Goal: Task Accomplishment & Management: Manage account settings

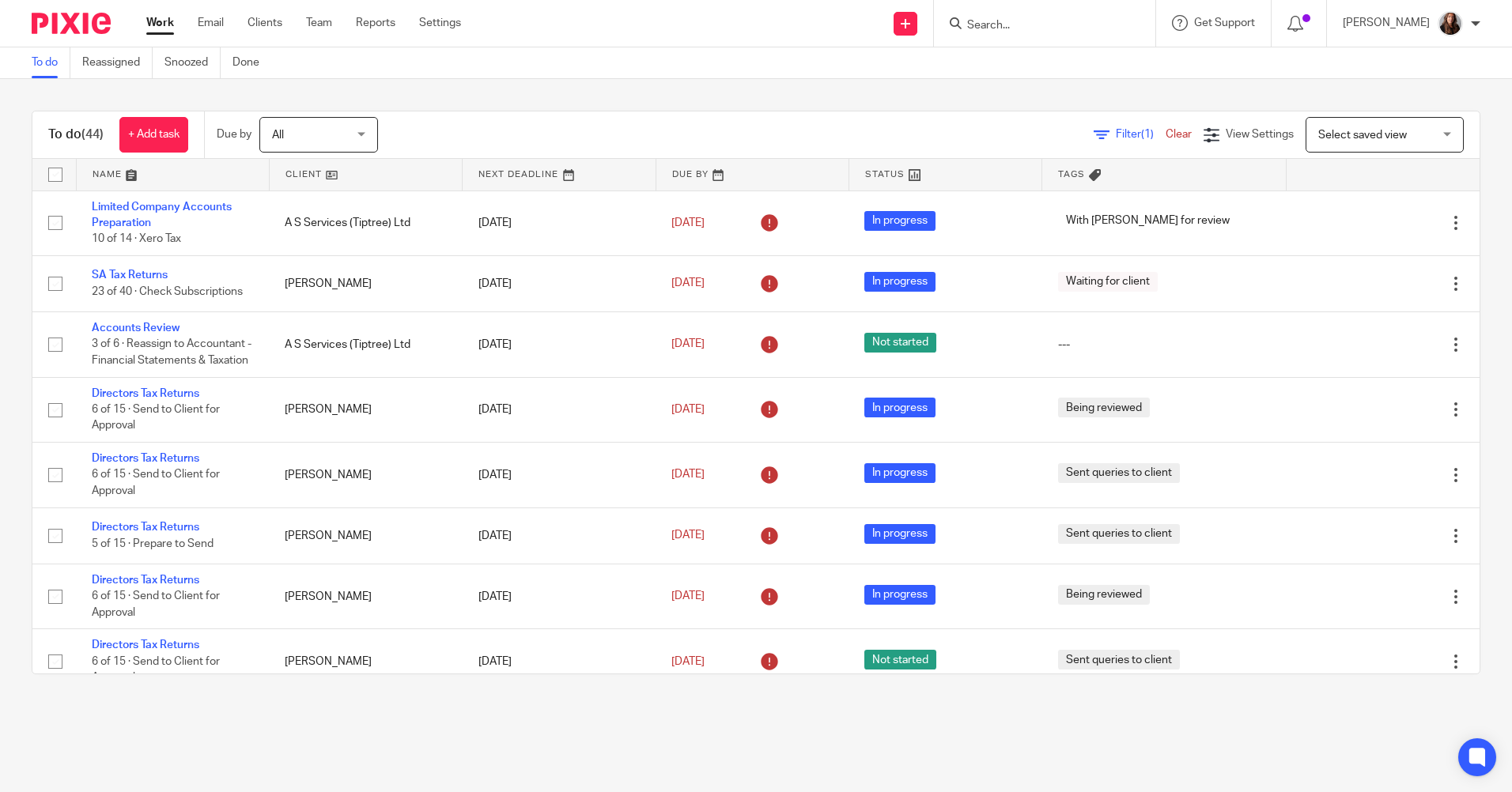
click at [1066, 25] on input "Search" at bounding box center [1036, 26] width 142 height 14
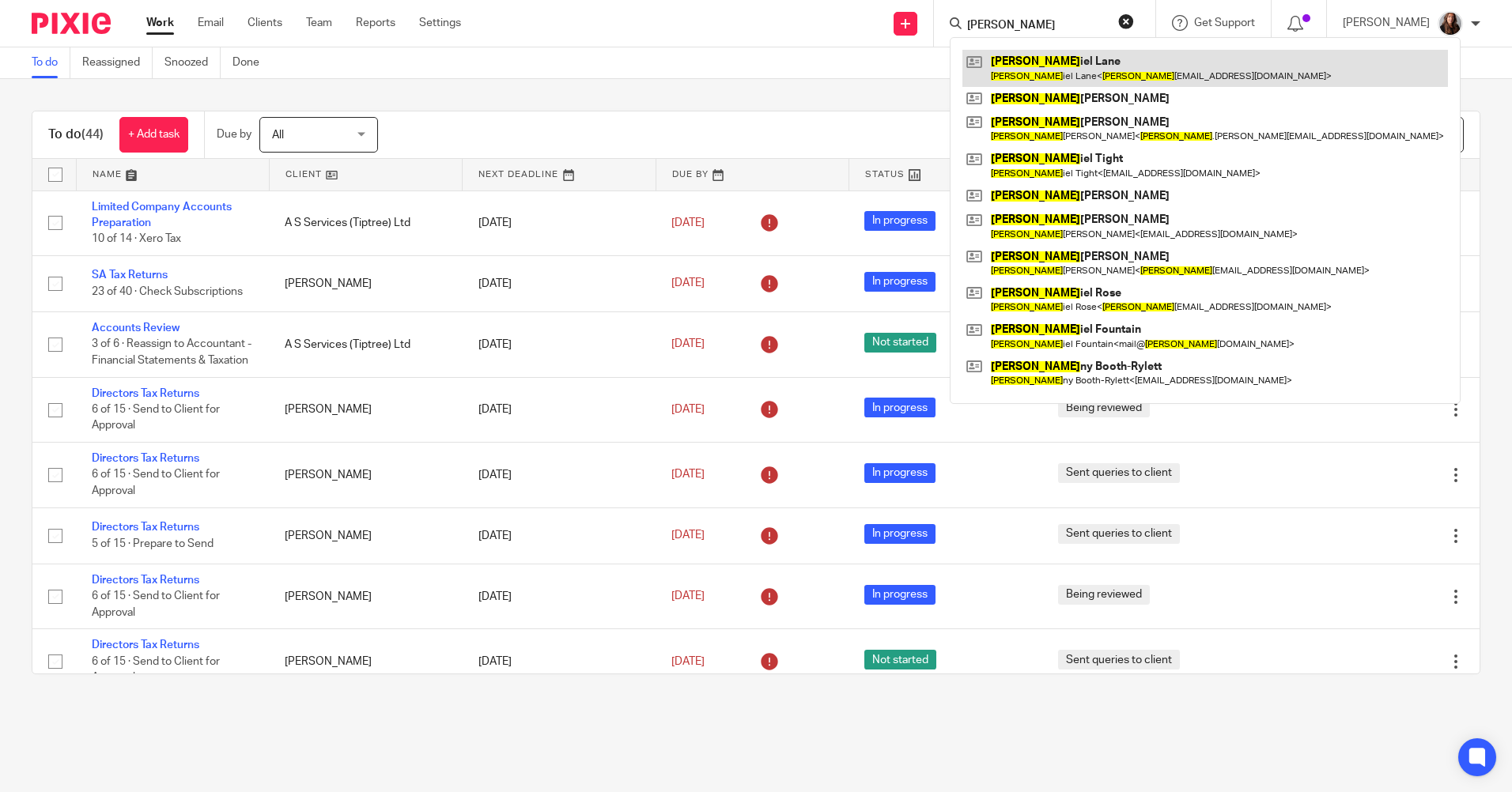
type input "dan"
click at [1119, 67] on link at bounding box center [1205, 67] width 485 height 36
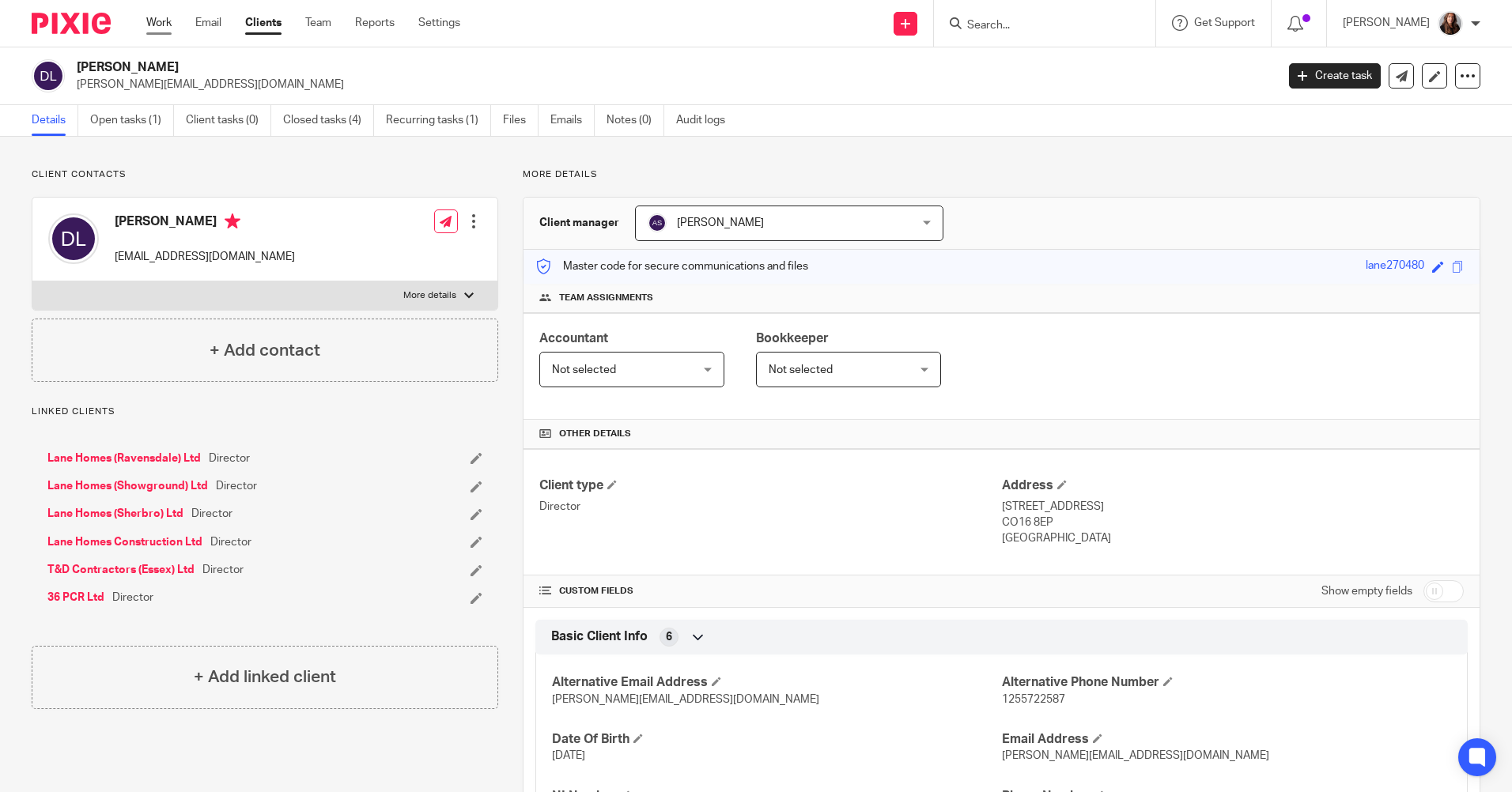
click at [154, 21] on link "Work" at bounding box center [158, 23] width 26 height 16
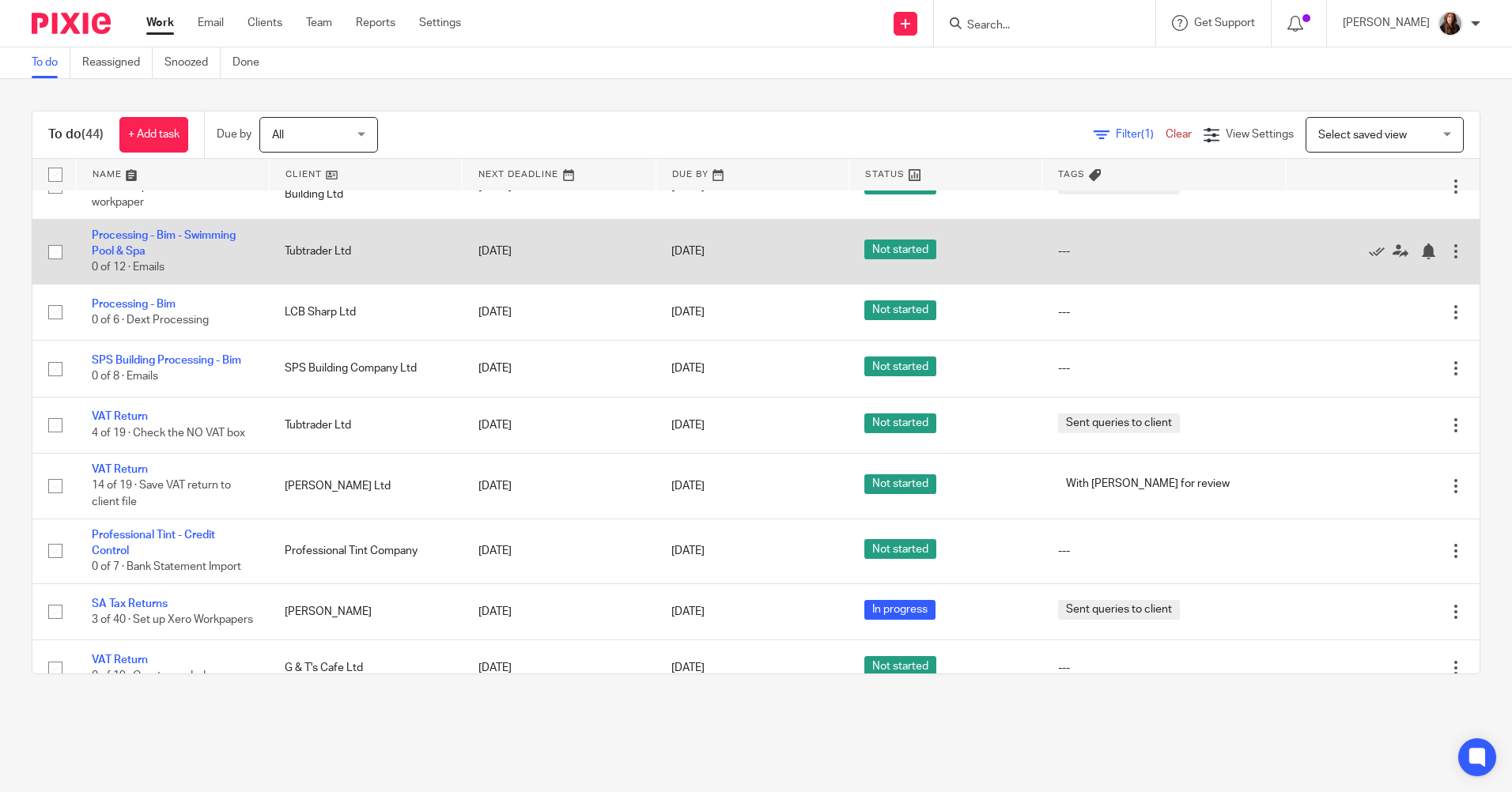
scroll to position [1028, 0]
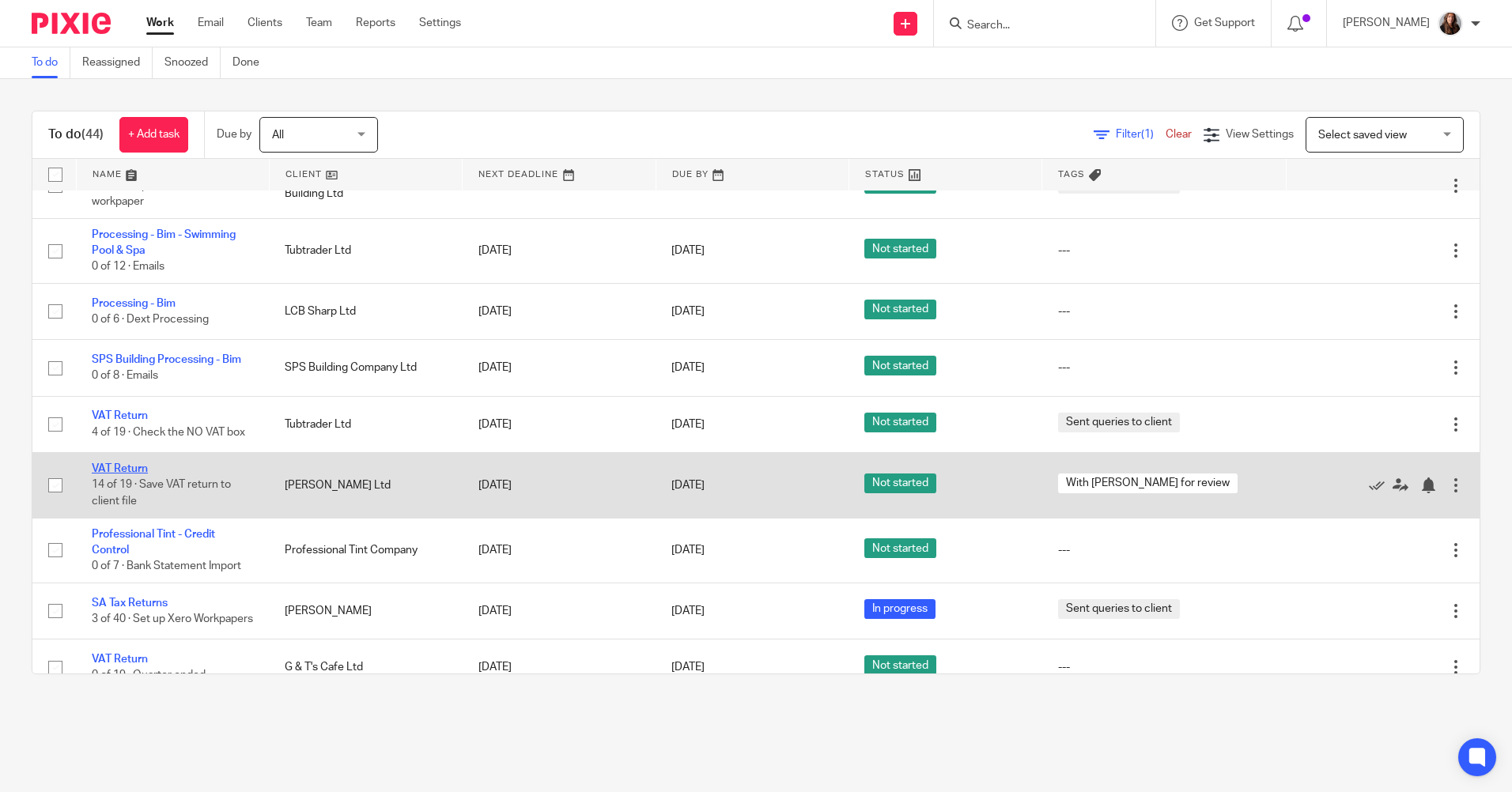
click at [125, 474] on link "VAT Return" at bounding box center [120, 468] width 57 height 11
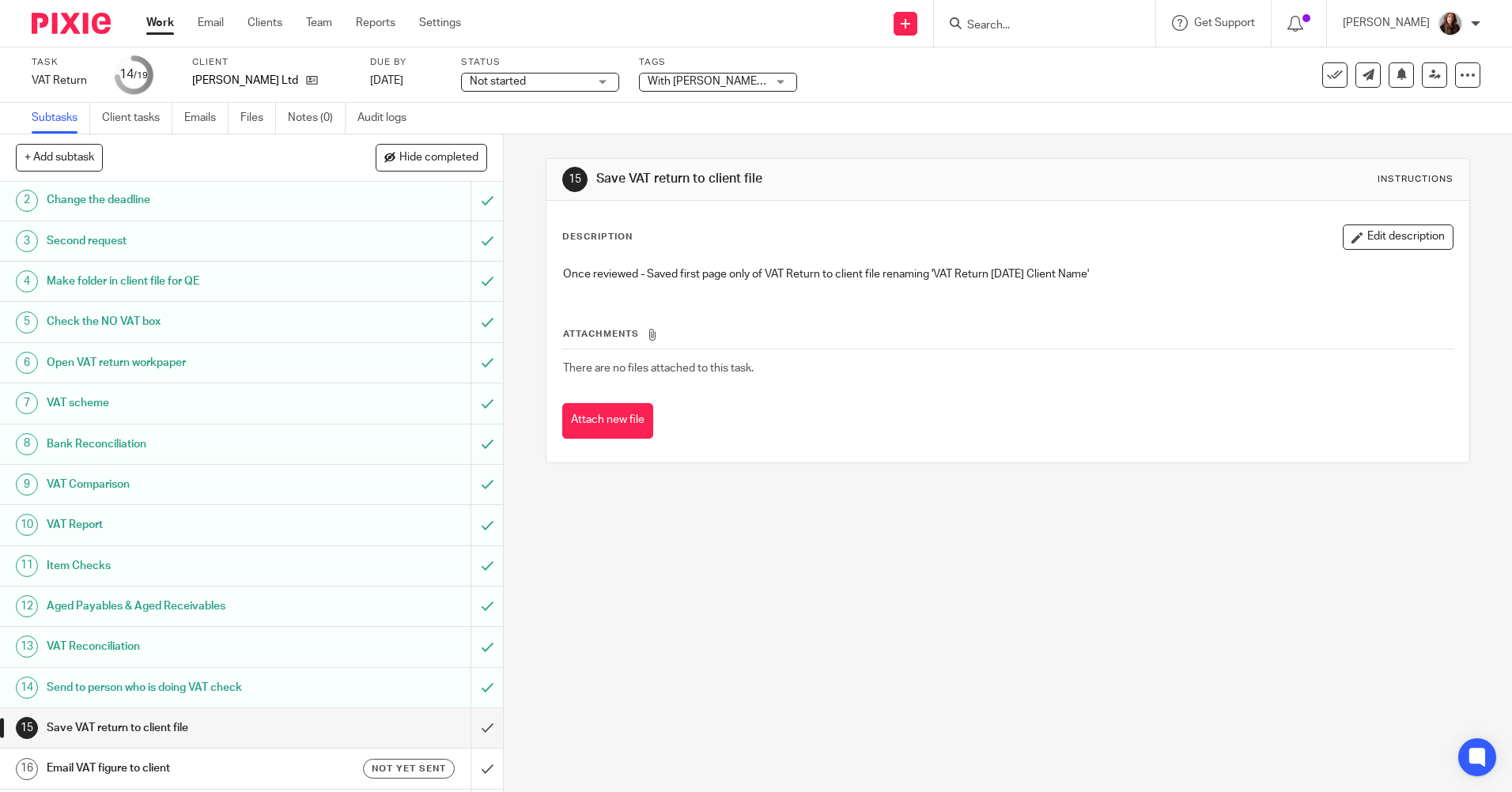
scroll to position [161, 0]
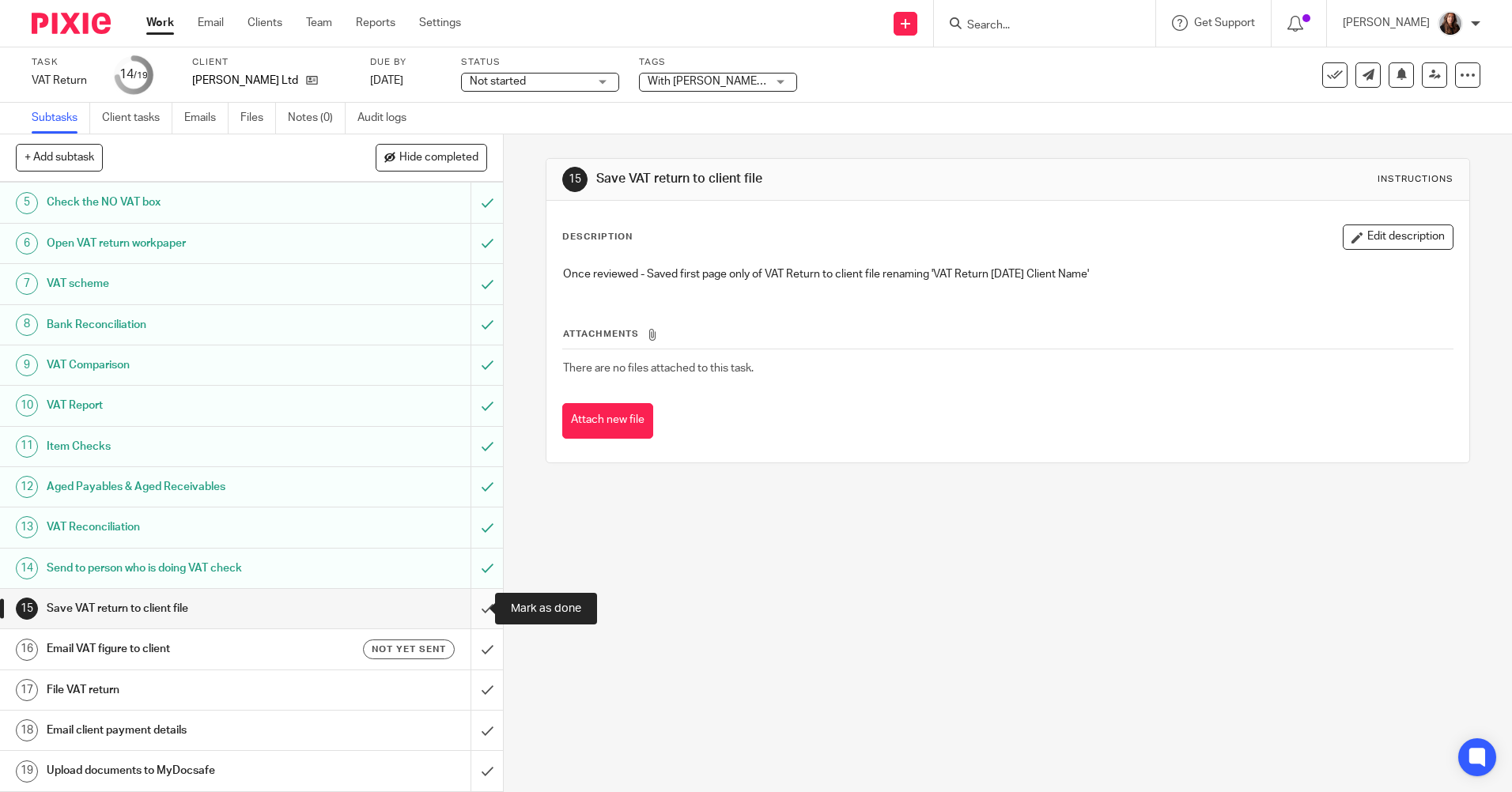
click at [470, 610] on input "submit" at bounding box center [251, 608] width 503 height 40
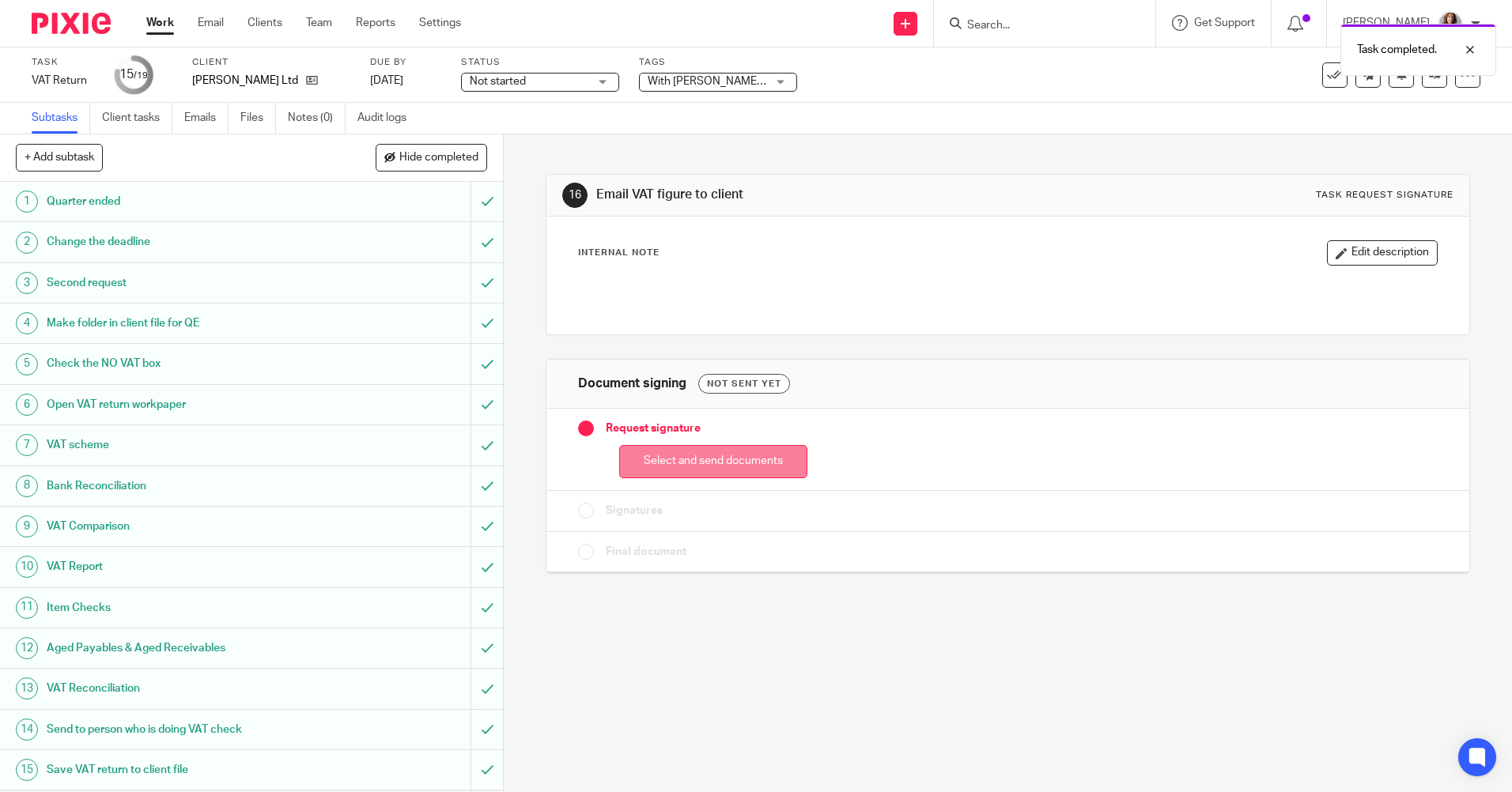
click at [708, 459] on button "Select and send documents" at bounding box center [713, 462] width 188 height 34
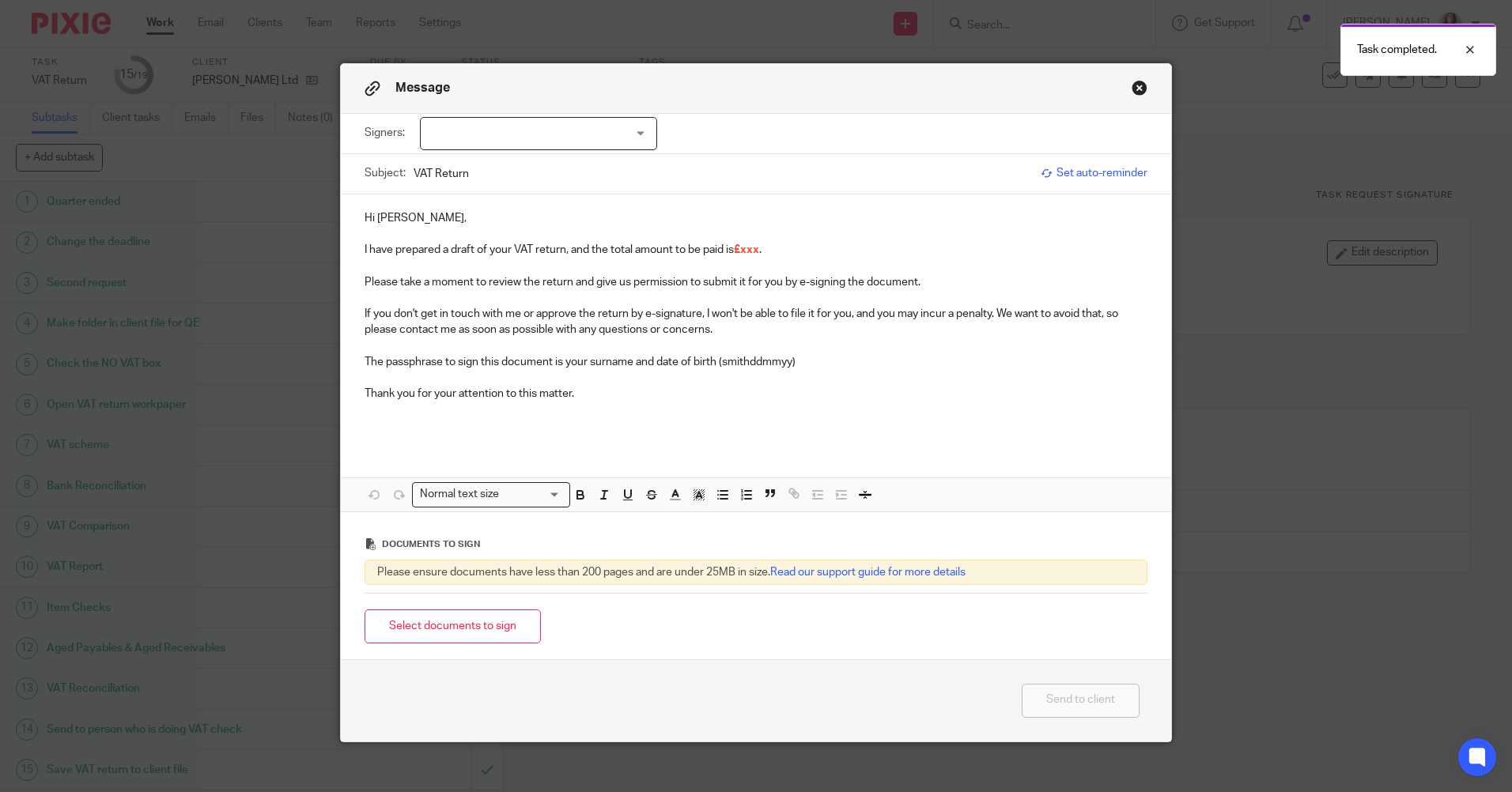
click at [578, 127] on div at bounding box center [538, 133] width 237 height 34
click at [552, 204] on li "Charlotte Thompson" at bounding box center [533, 198] width 236 height 33
checkbox input "true"
click at [526, 232] on p at bounding box center [756, 234] width 783 height 16
click at [503, 184] on input "VAT Return" at bounding box center [723, 173] width 619 height 35
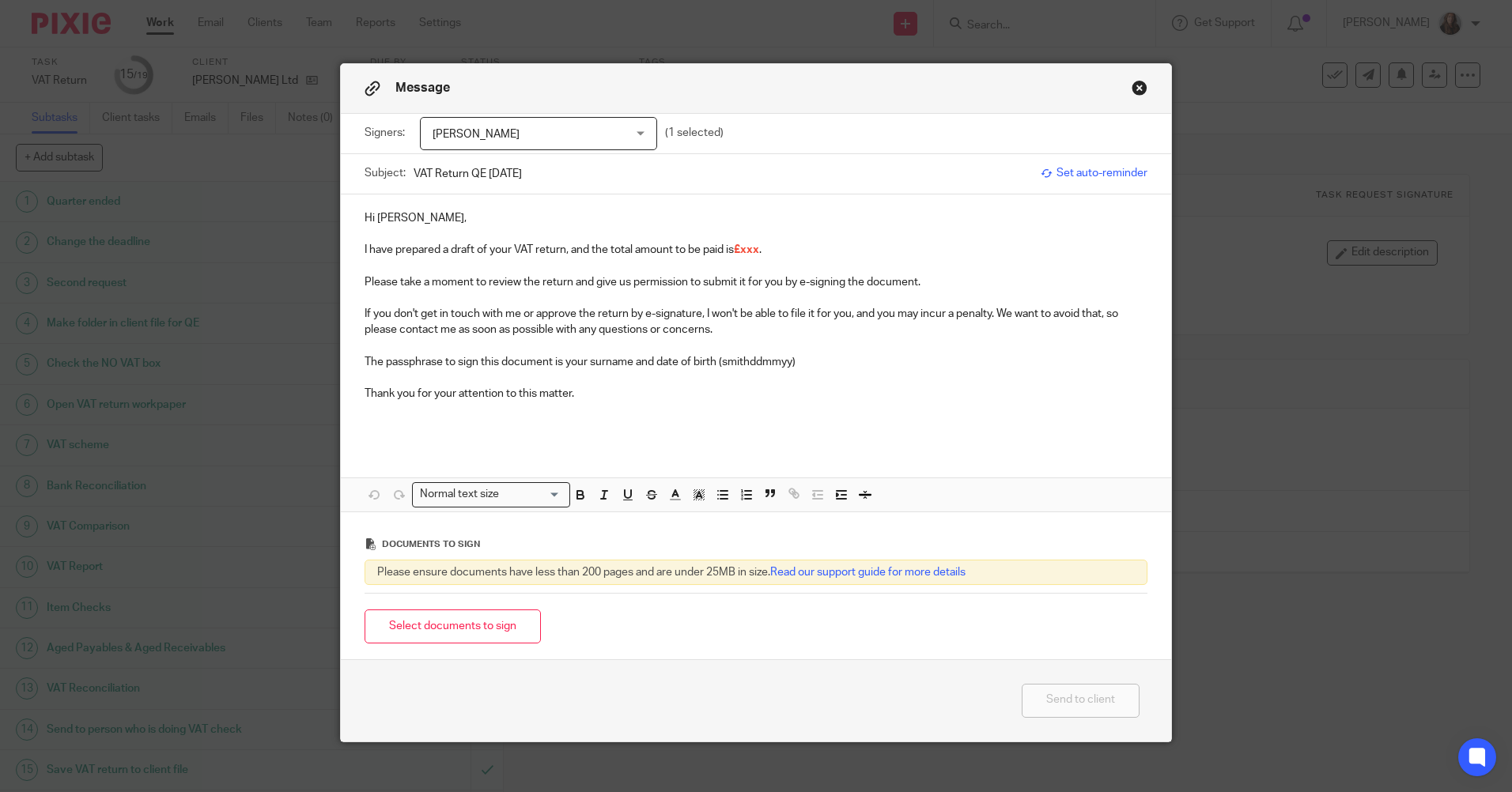
type input "VAT Return QE 31.08.2025"
click at [783, 249] on p "I have prepared a draft of your VAT return, and the total amount to be paid is …" at bounding box center [756, 250] width 783 height 16
click at [462, 633] on button "Select documents to sign" at bounding box center [452, 627] width 176 height 34
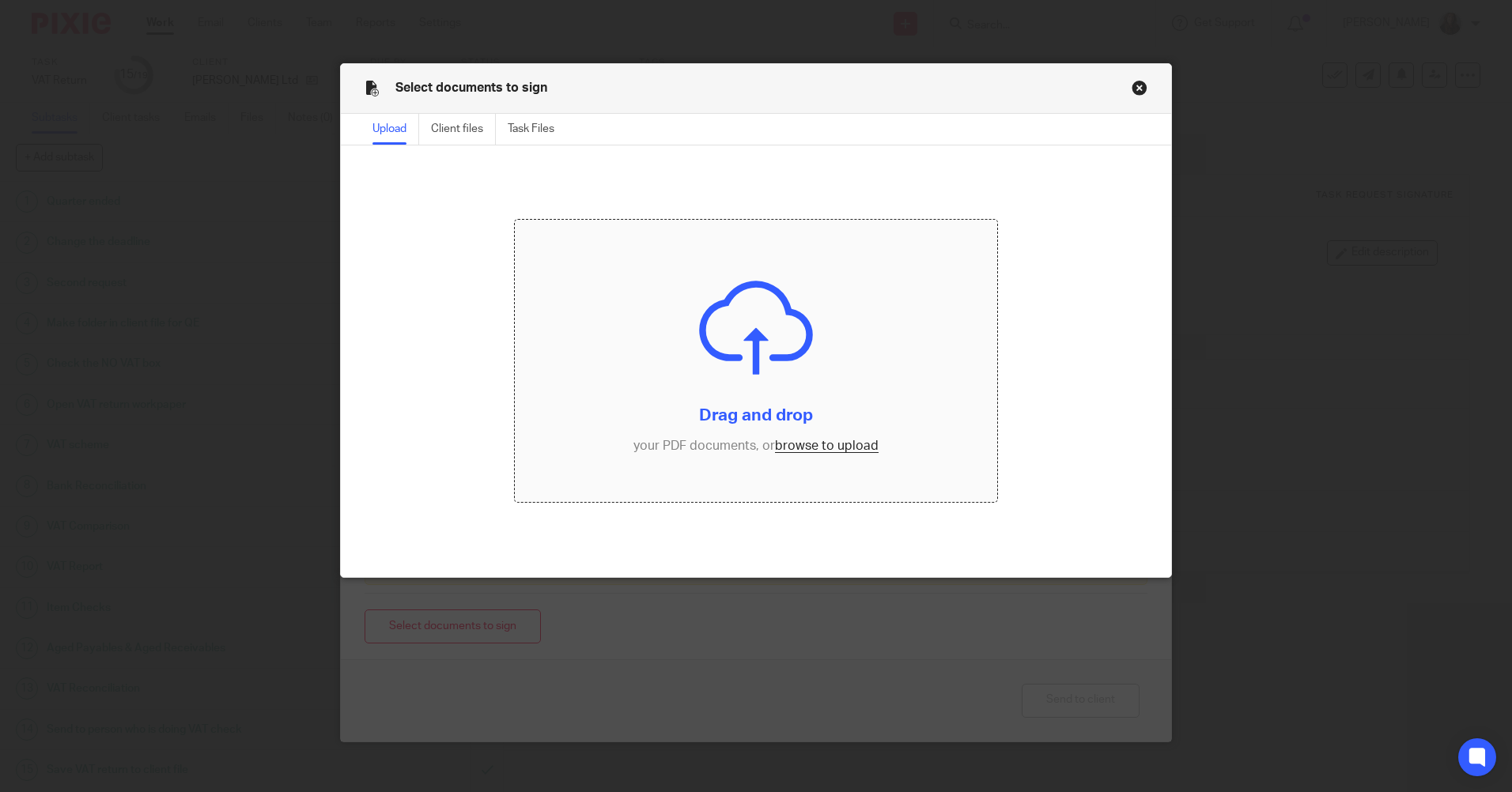
click at [760, 365] on input "file" at bounding box center [756, 361] width 483 height 282
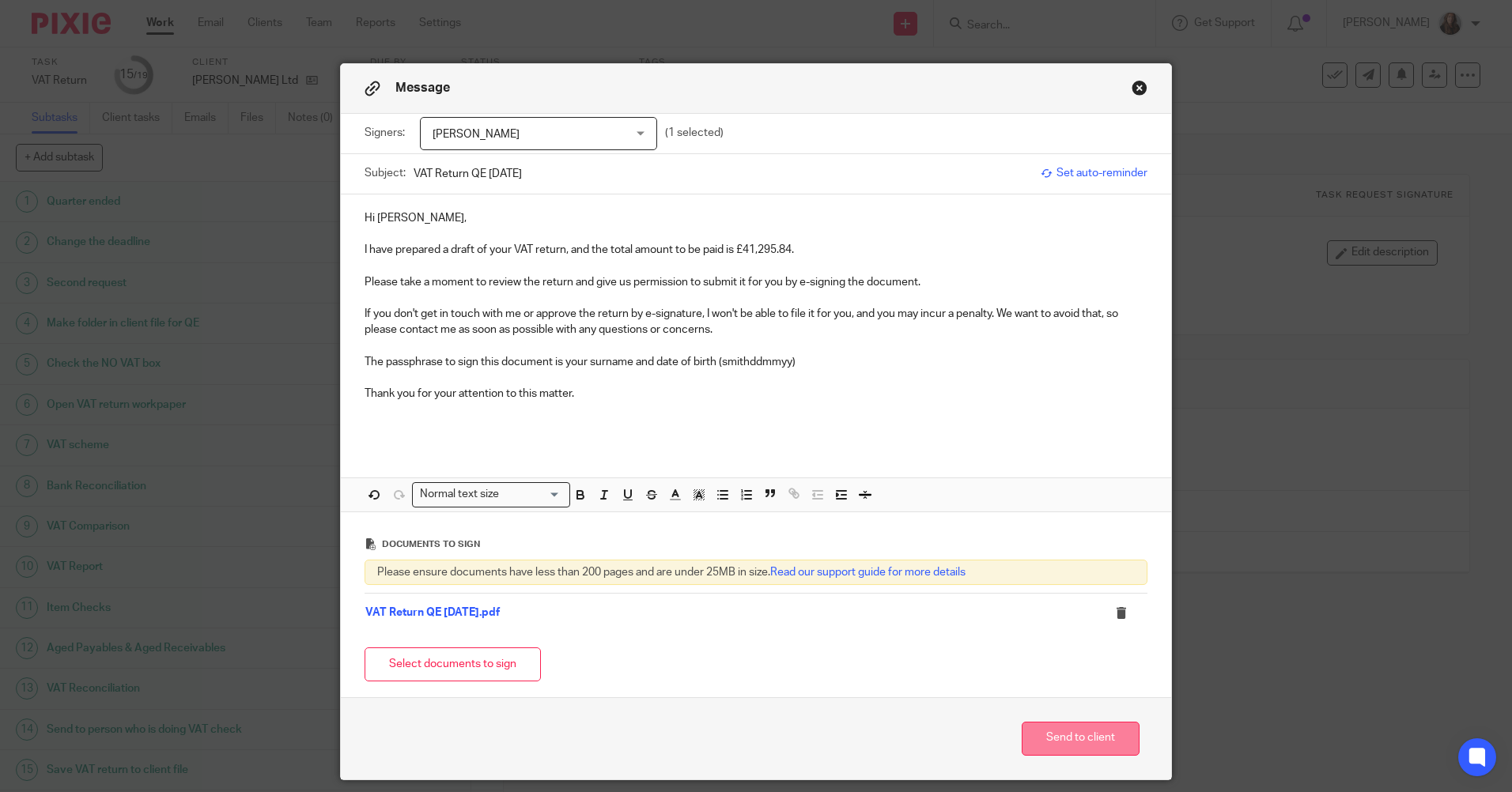
click at [1081, 738] on button "Send to client" at bounding box center [1081, 739] width 118 height 34
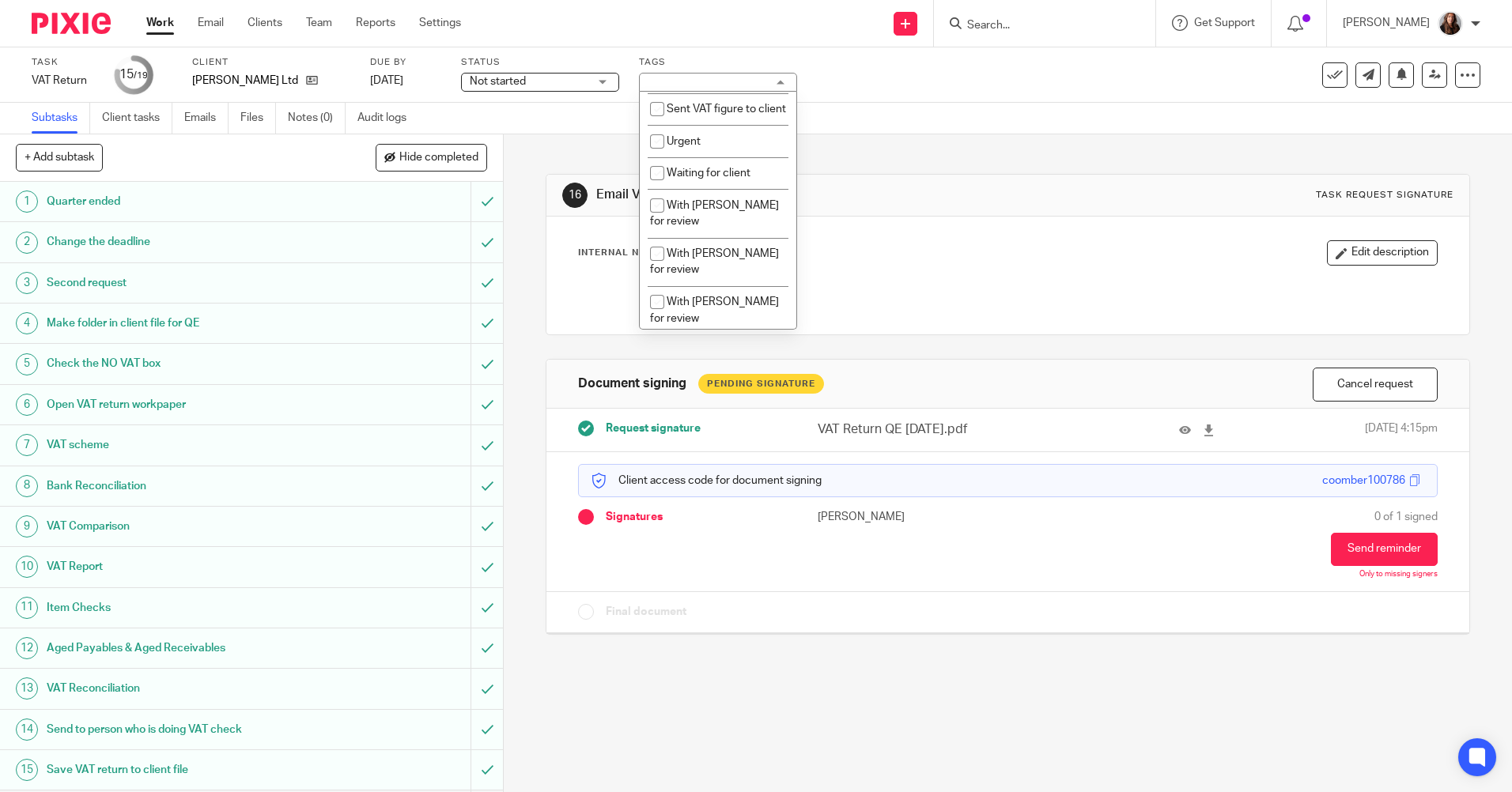
scroll to position [553, 0]
click at [656, 210] on input "checkbox" at bounding box center [657, 196] width 30 height 30
checkbox input "true"
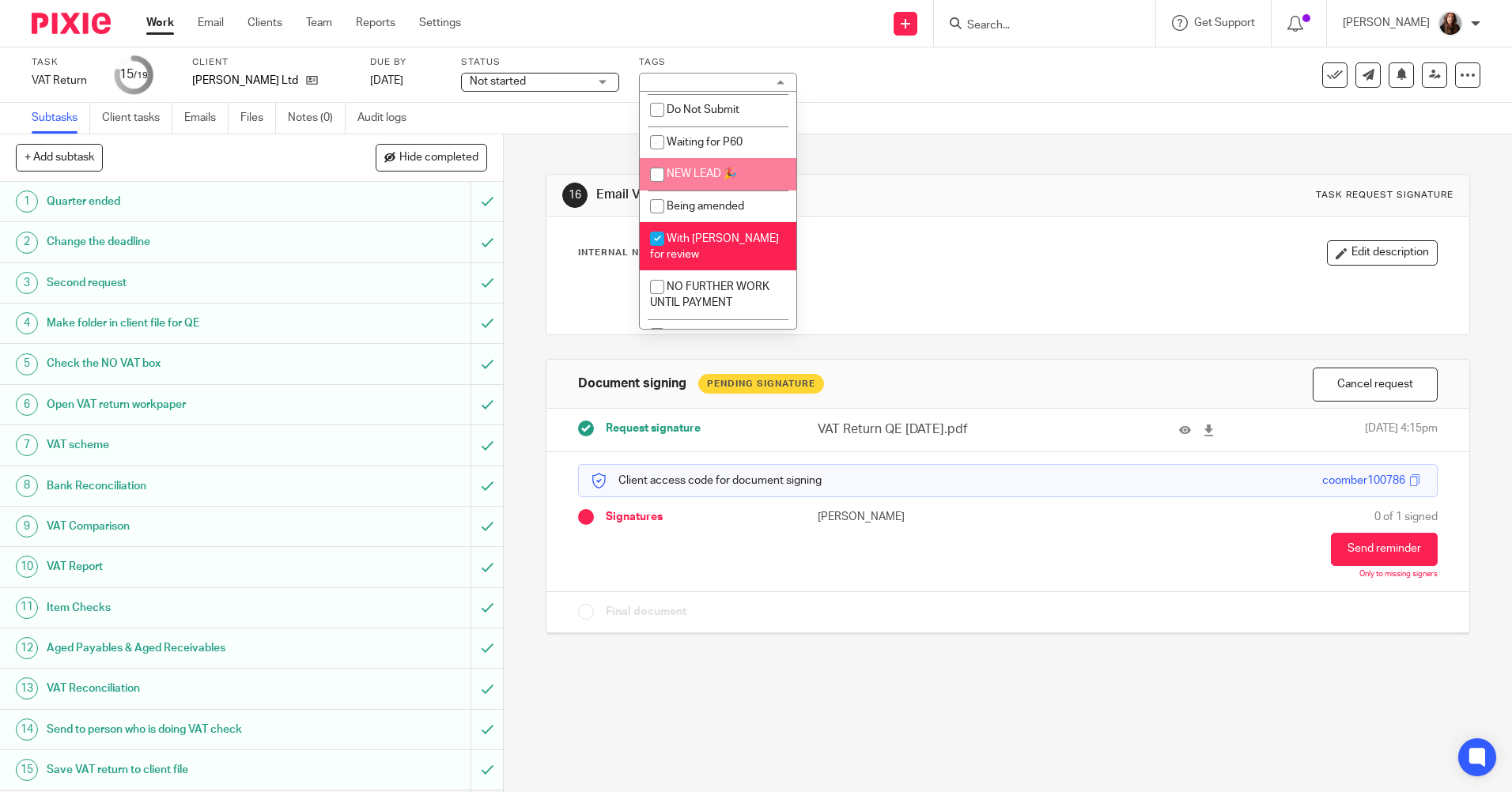
scroll to position [1063, 0]
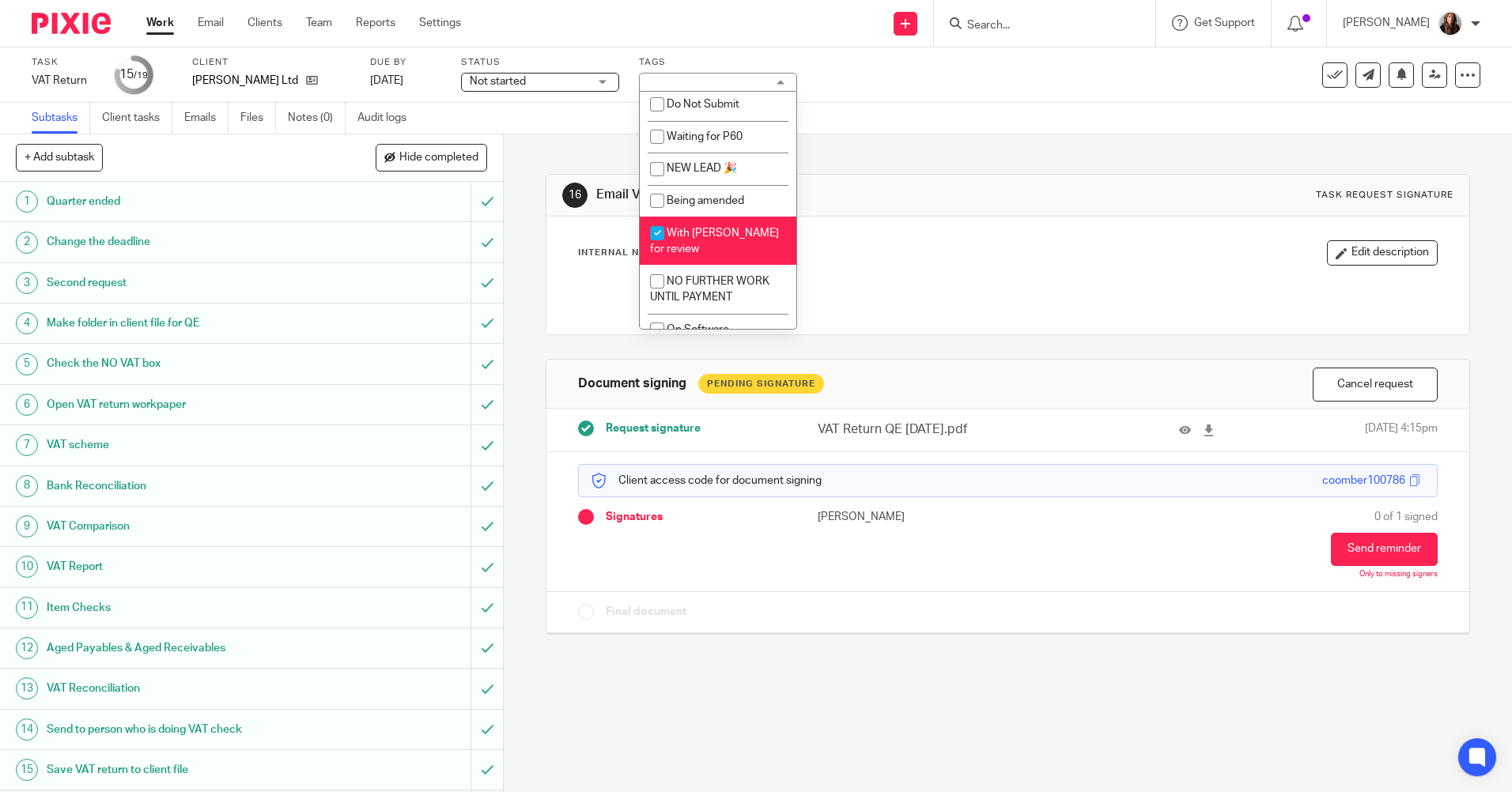
click at [661, 231] on input "checkbox" at bounding box center [657, 233] width 30 height 30
checkbox input "false"
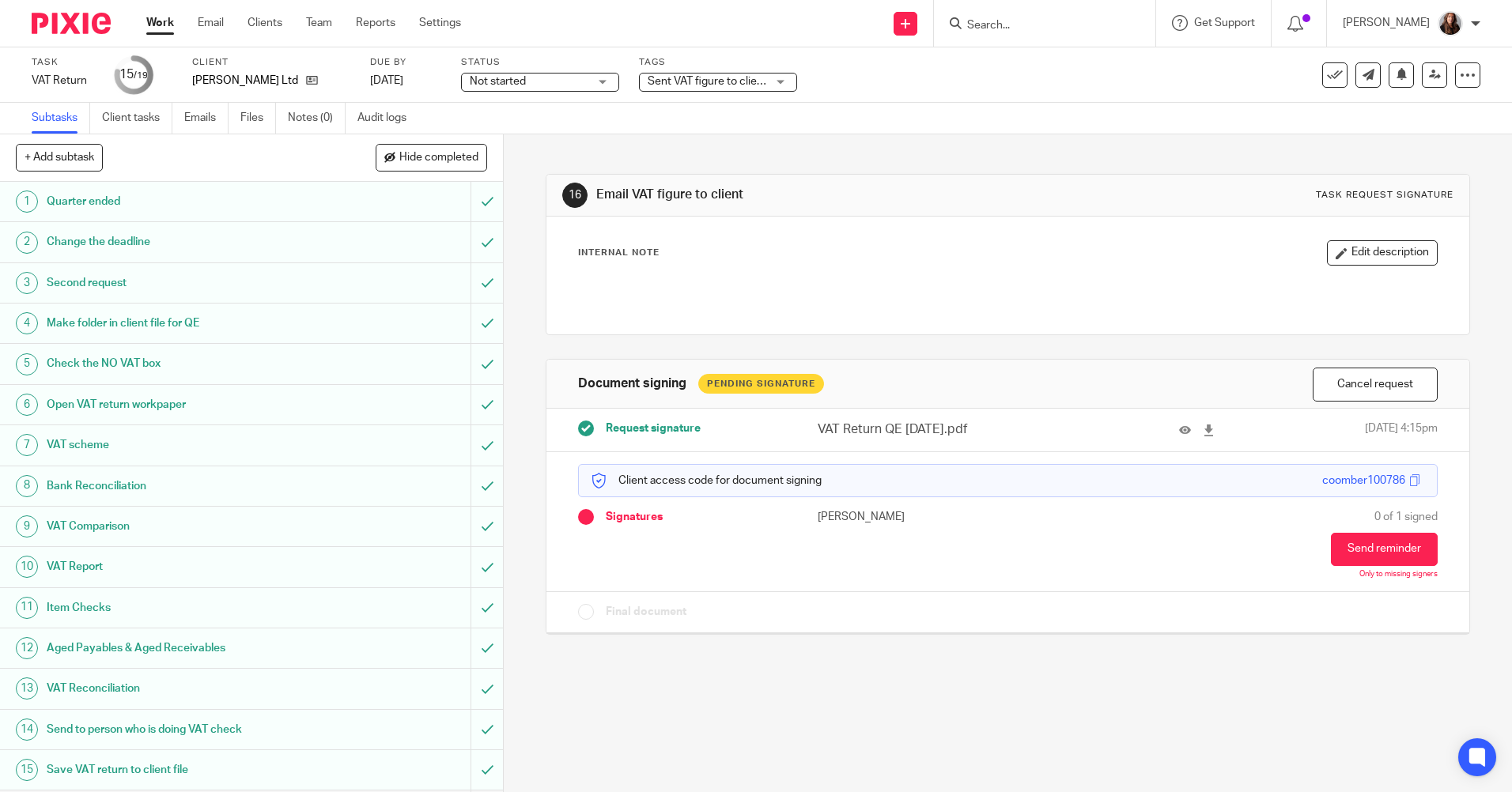
click at [982, 127] on div "Subtasks Client tasks Emails Files Notes (0) Audit logs" at bounding box center [756, 118] width 1512 height 32
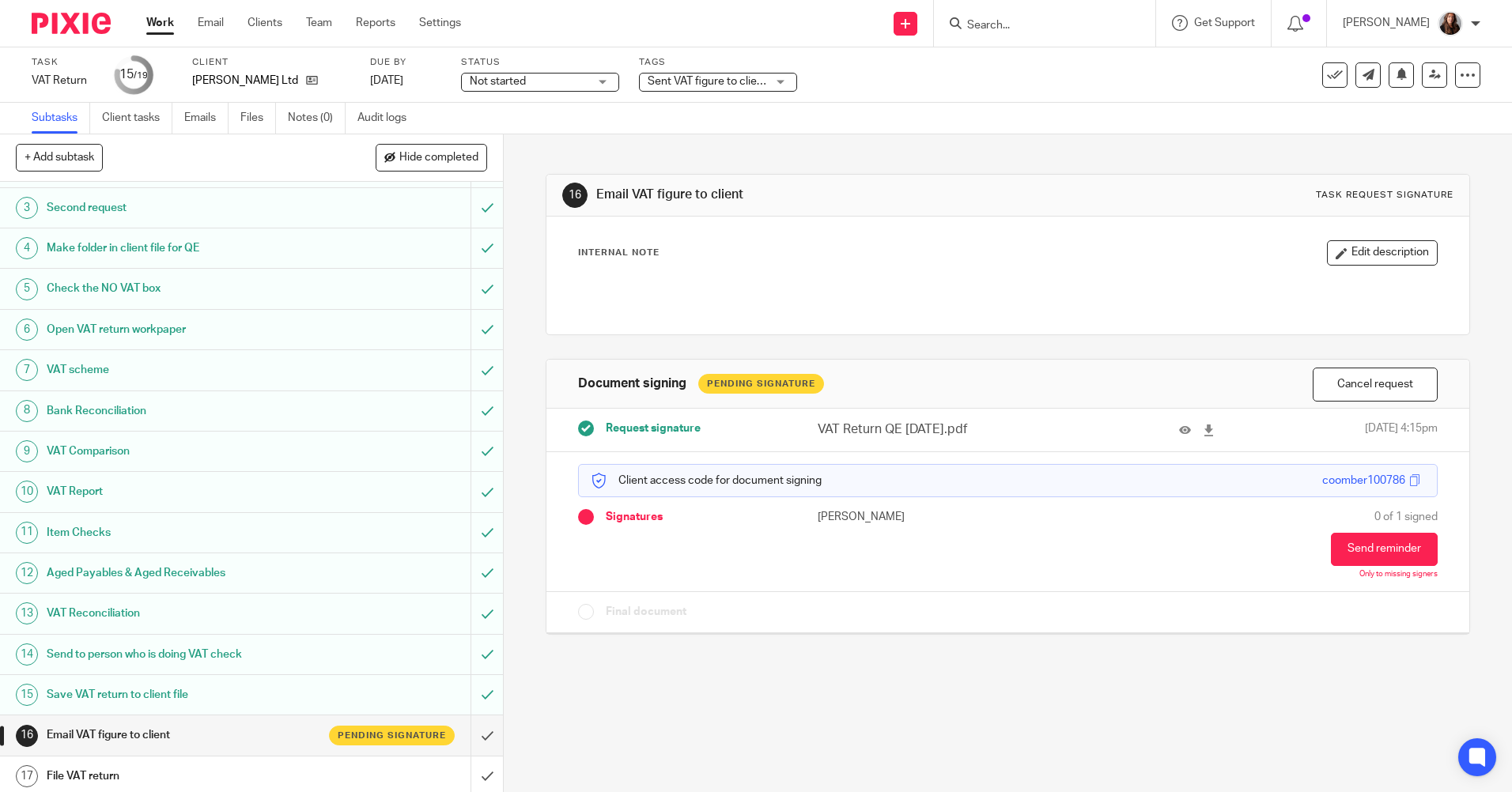
scroll to position [161, 0]
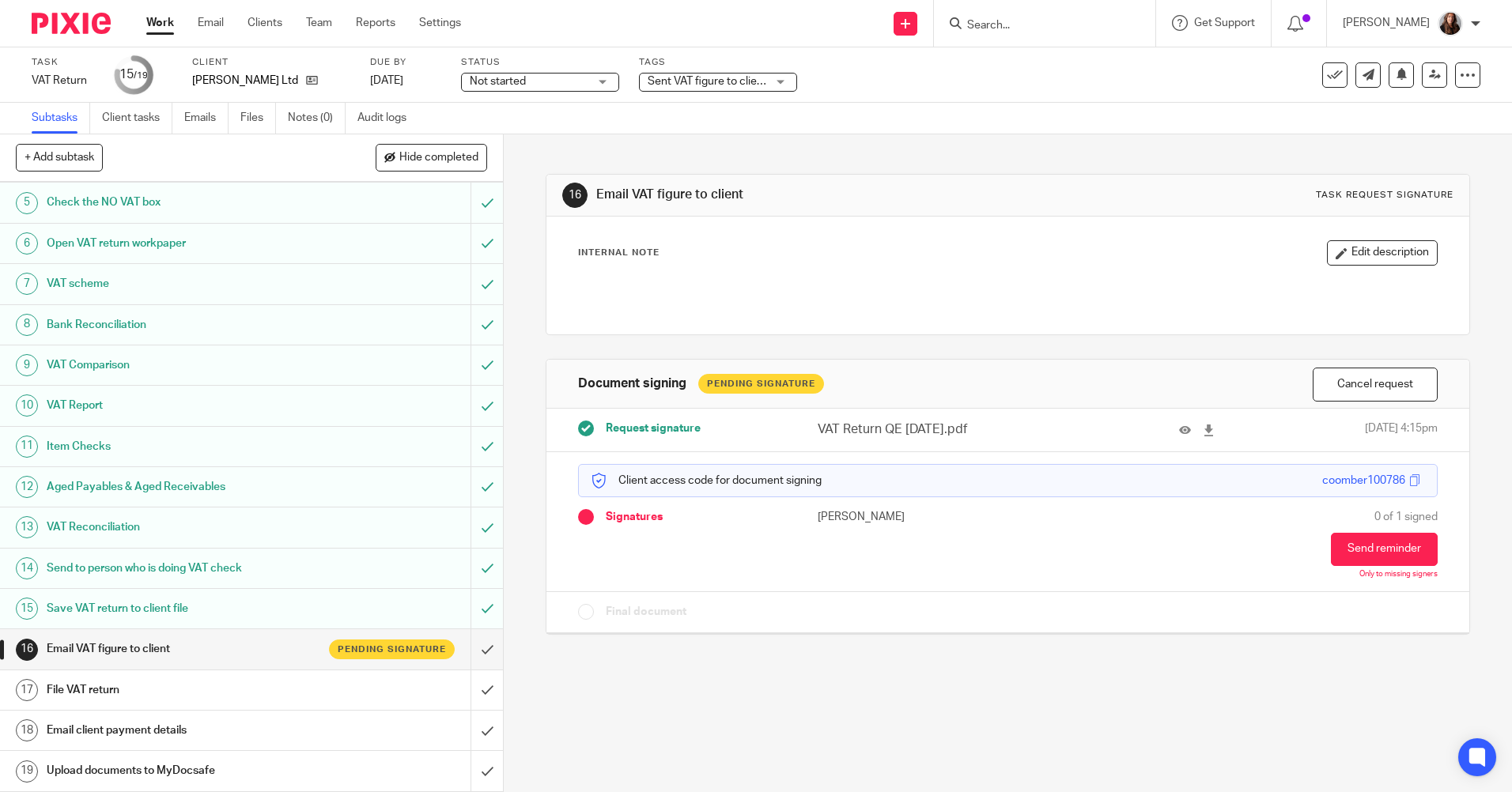
click at [1046, 24] on input "Search" at bounding box center [1036, 26] width 142 height 14
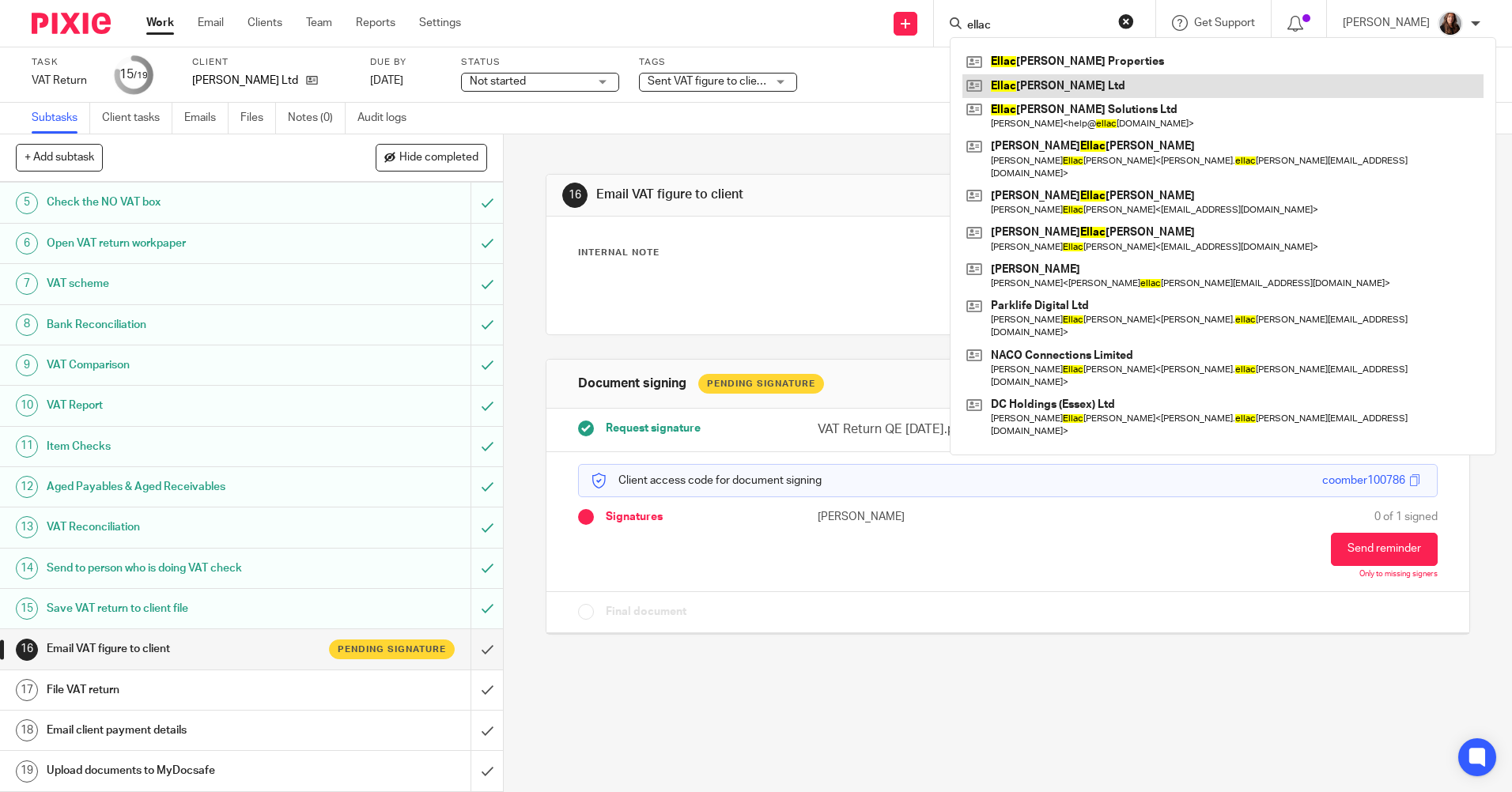
type input "ellac"
click at [165, 24] on link "Work" at bounding box center [159, 23] width 27 height 16
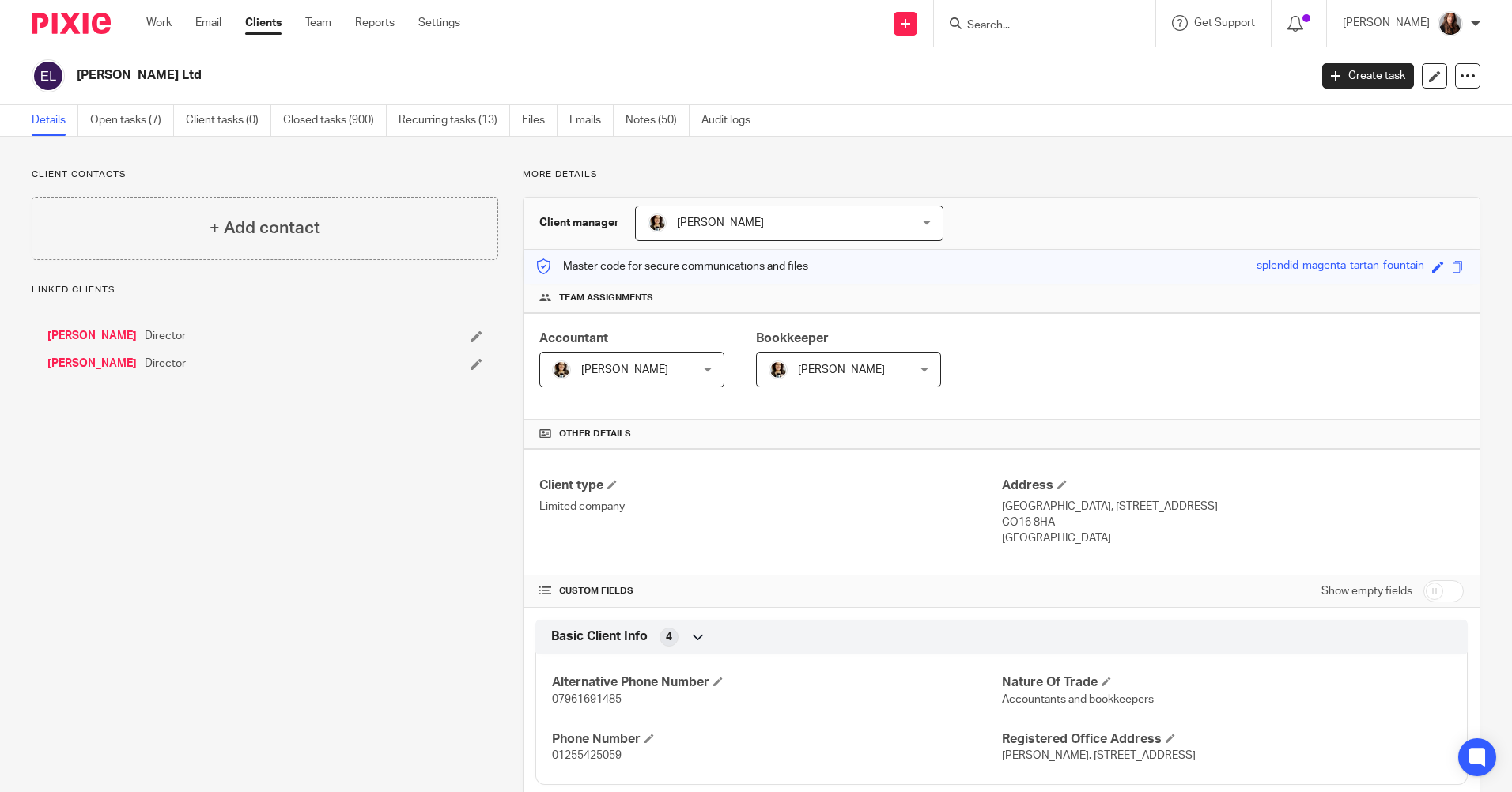
drag, startPoint x: 654, startPoint y: 125, endPoint x: 661, endPoint y: 143, distance: 19.3
click at [654, 125] on link "Notes (50)" at bounding box center [658, 120] width 64 height 31
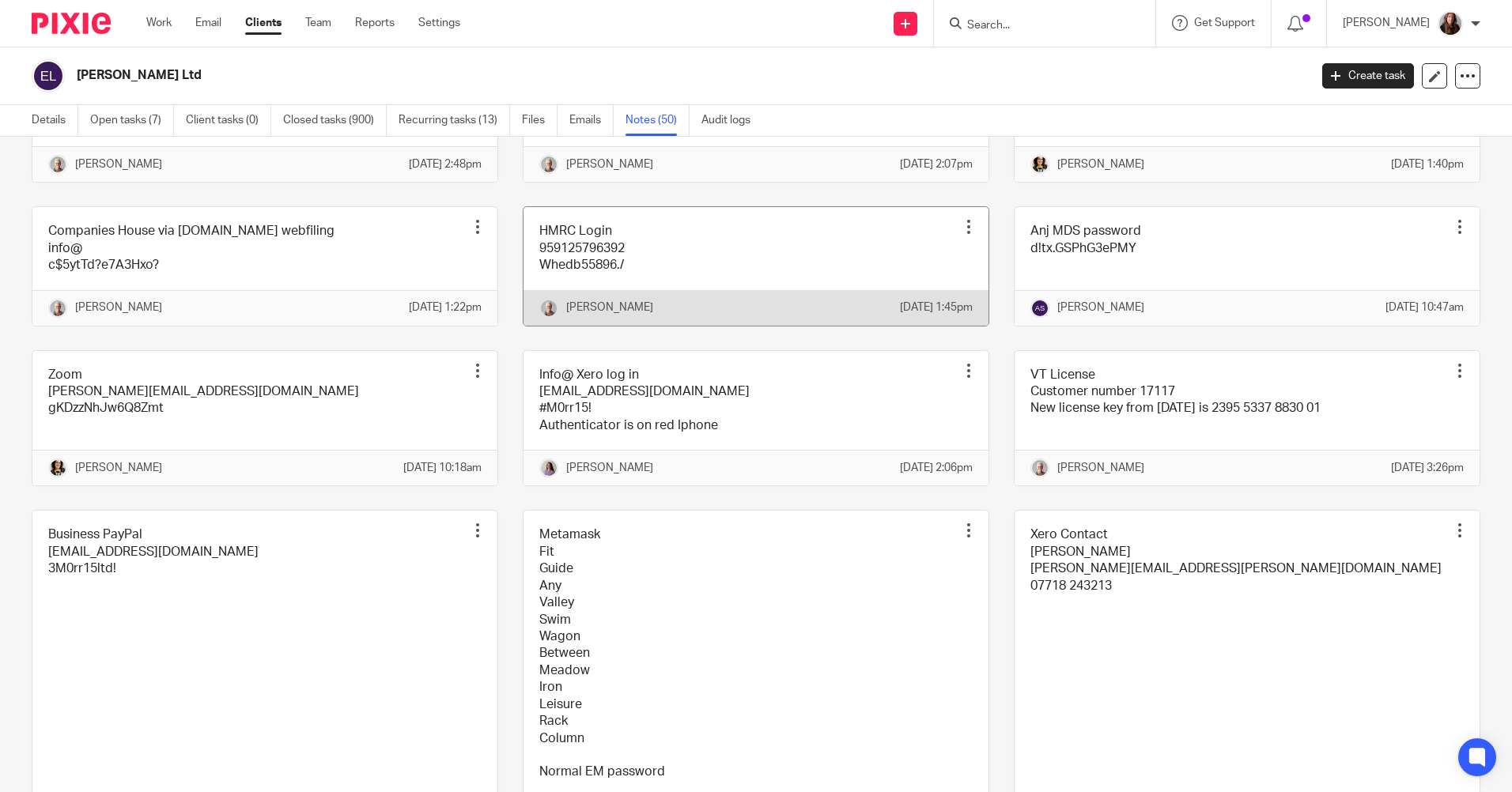
scroll to position [2609, 0]
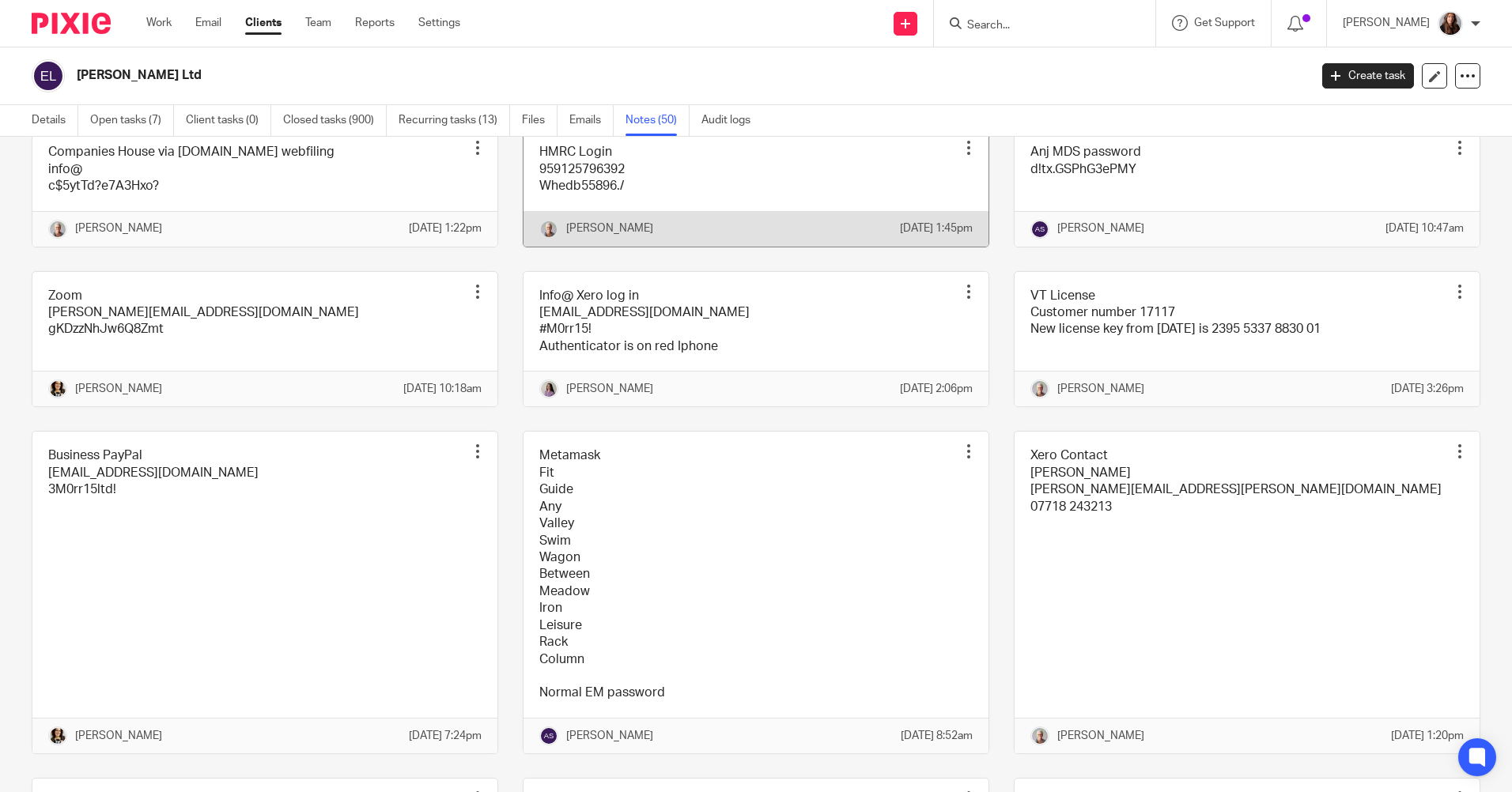
click at [737, 246] on link at bounding box center [756, 187] width 465 height 118
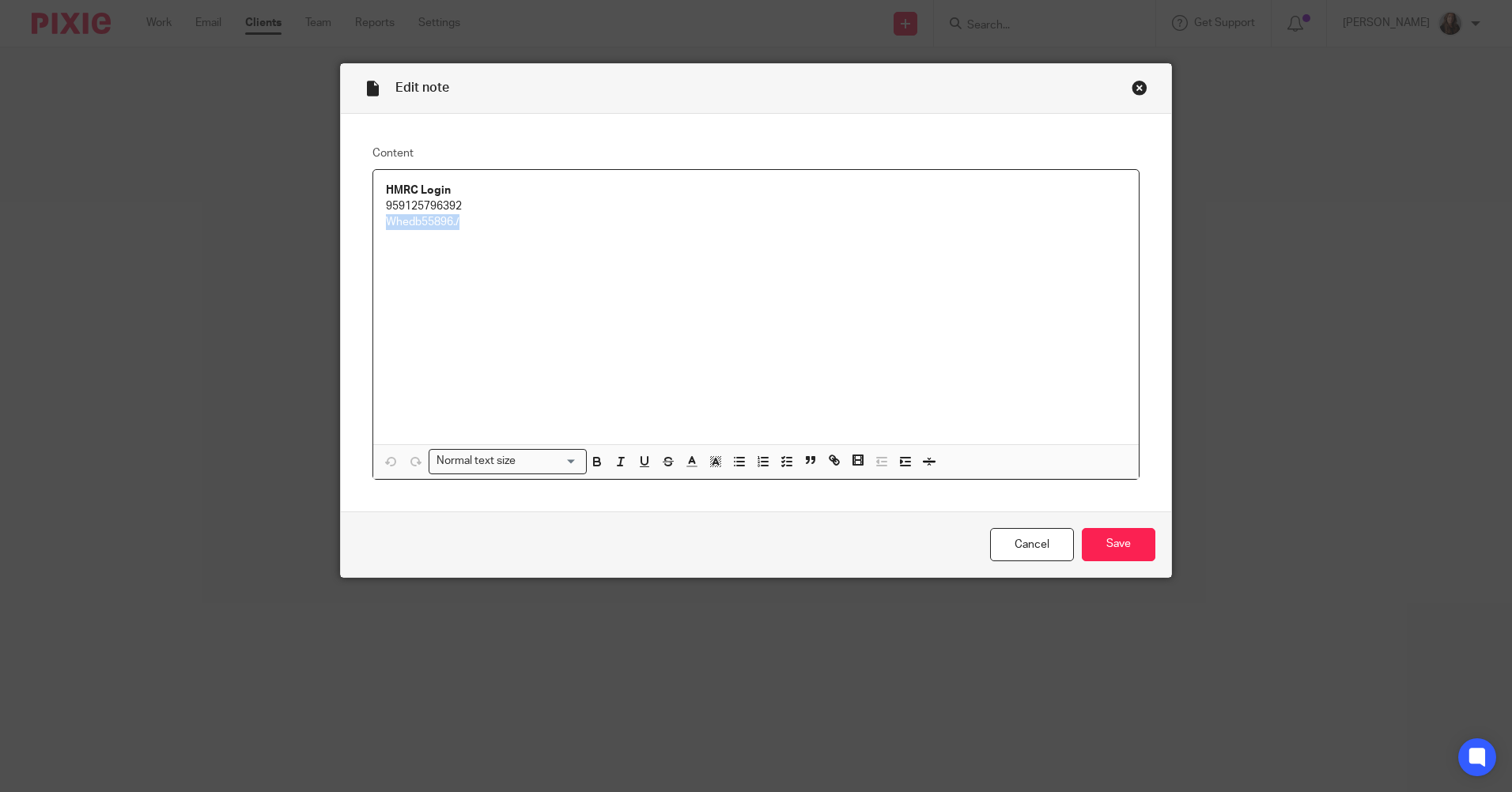
drag, startPoint x: 493, startPoint y: 229, endPoint x: 400, endPoint y: 227, distance: 93.0
click at [356, 229] on div "Content HMRC Login 959125796392 Whedb55896./ Normal text size Loading... Remove…" at bounding box center [756, 313] width 830 height 398
copy p "Whedb55896./"
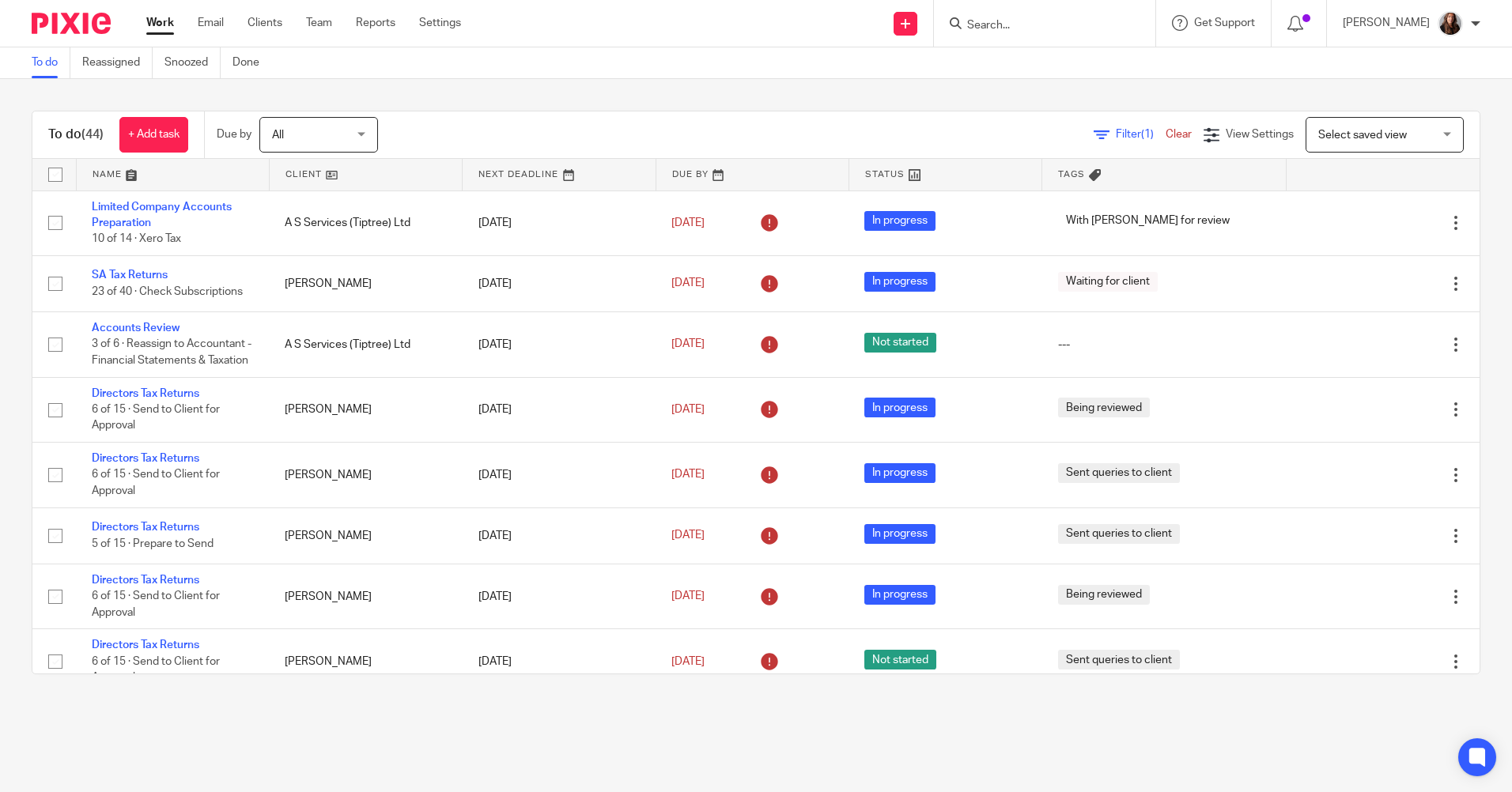
click at [1009, 24] on input "Search" at bounding box center [1036, 26] width 142 height 14
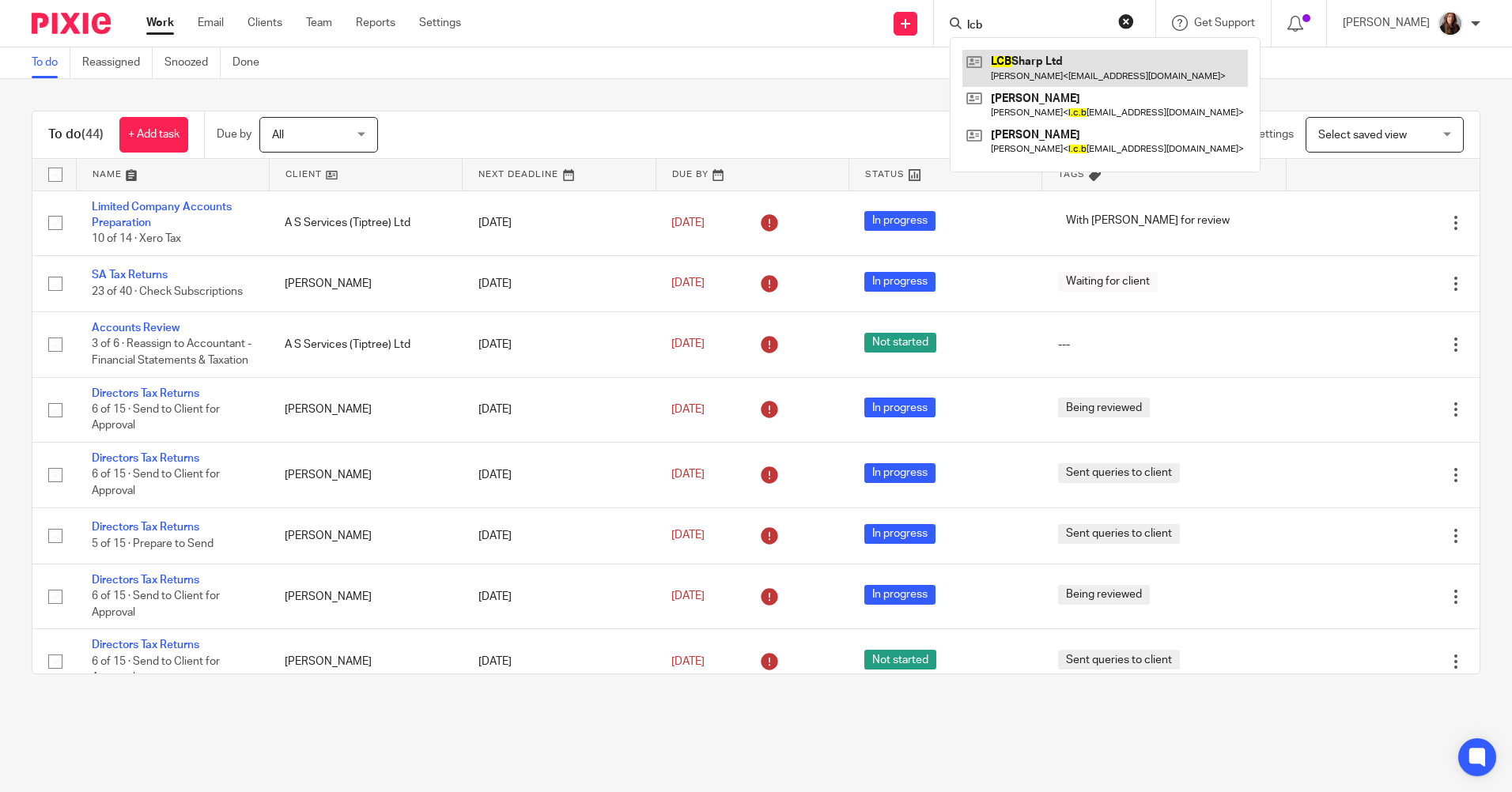
type input "lcb"
click at [1050, 64] on link at bounding box center [1105, 67] width 286 height 36
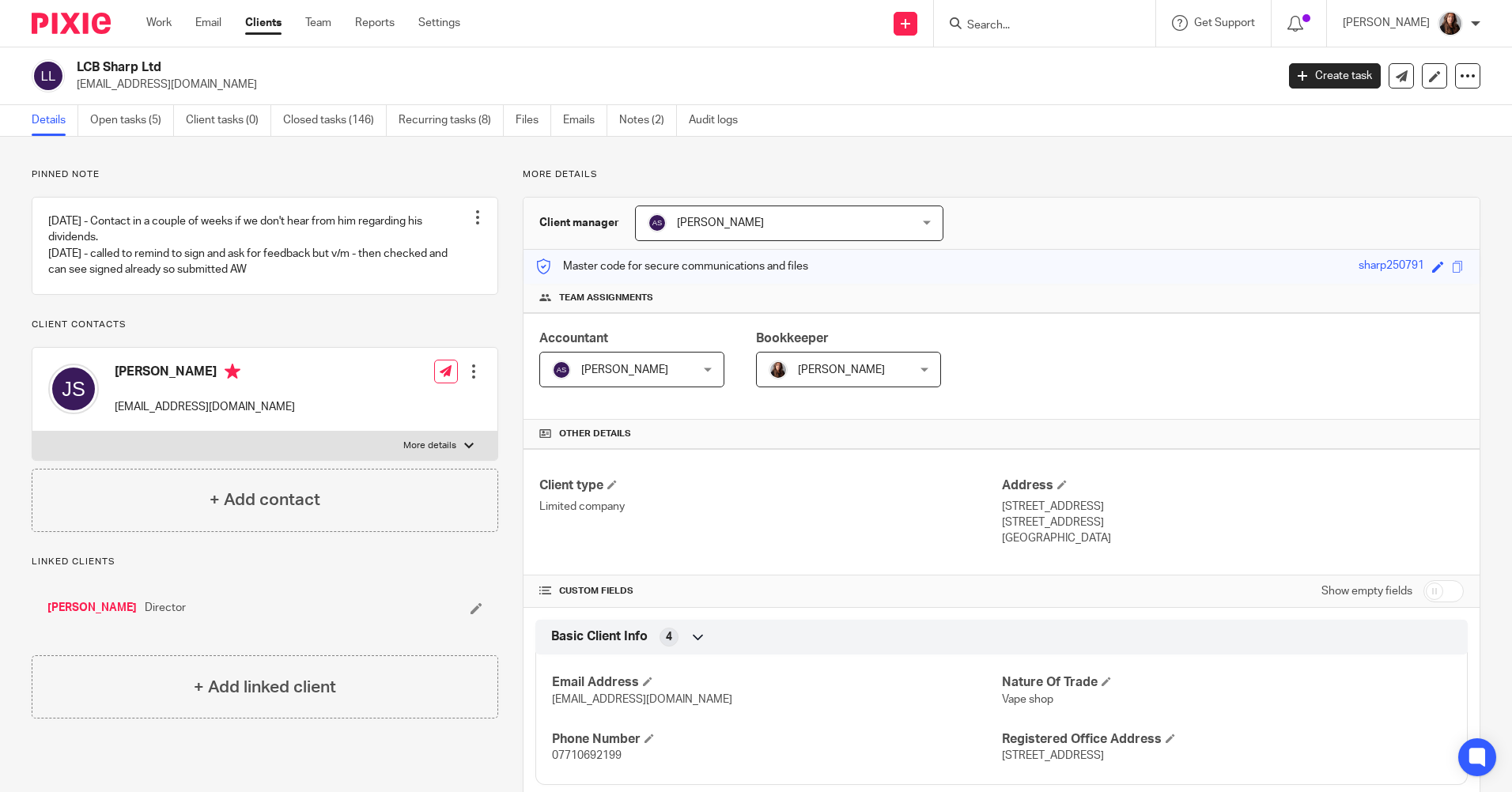
click at [1013, 27] on input "Search" at bounding box center [1036, 26] width 142 height 14
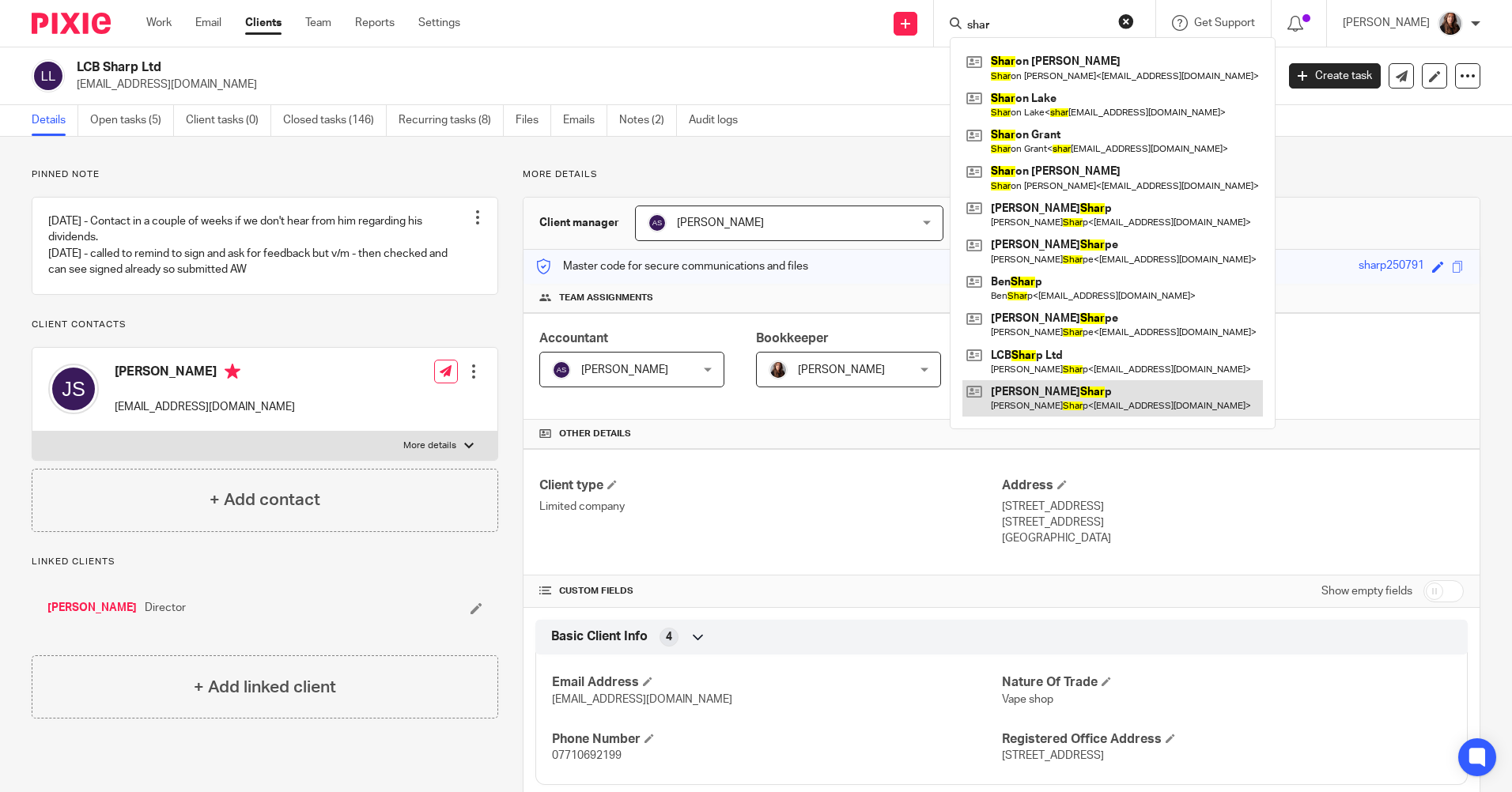
type input "shar"
click at [661, 63] on h2 "LCB Sharp Ltd" at bounding box center [552, 67] width 951 height 17
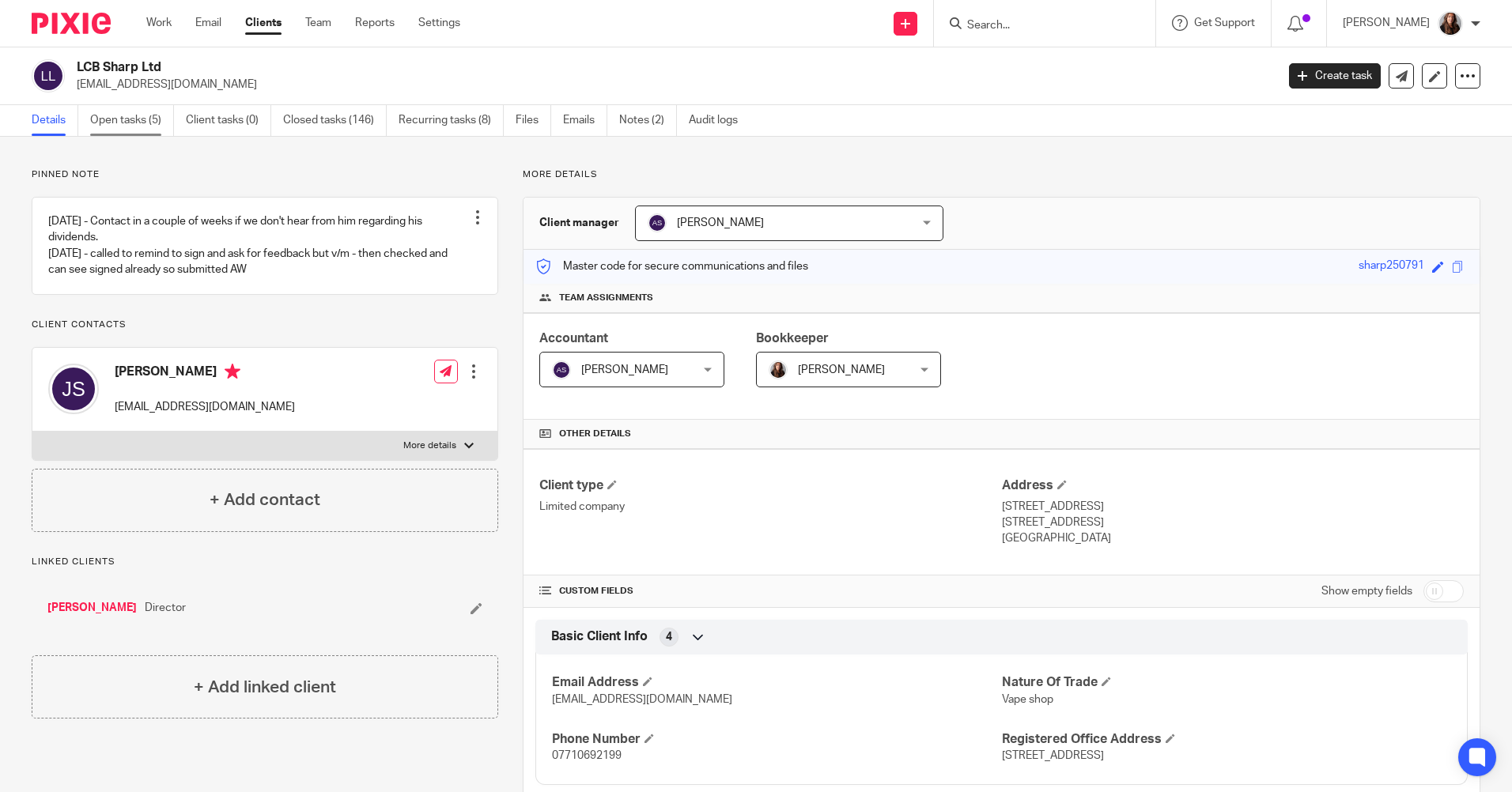
click at [128, 118] on link "Open tasks (5)" at bounding box center [132, 120] width 84 height 31
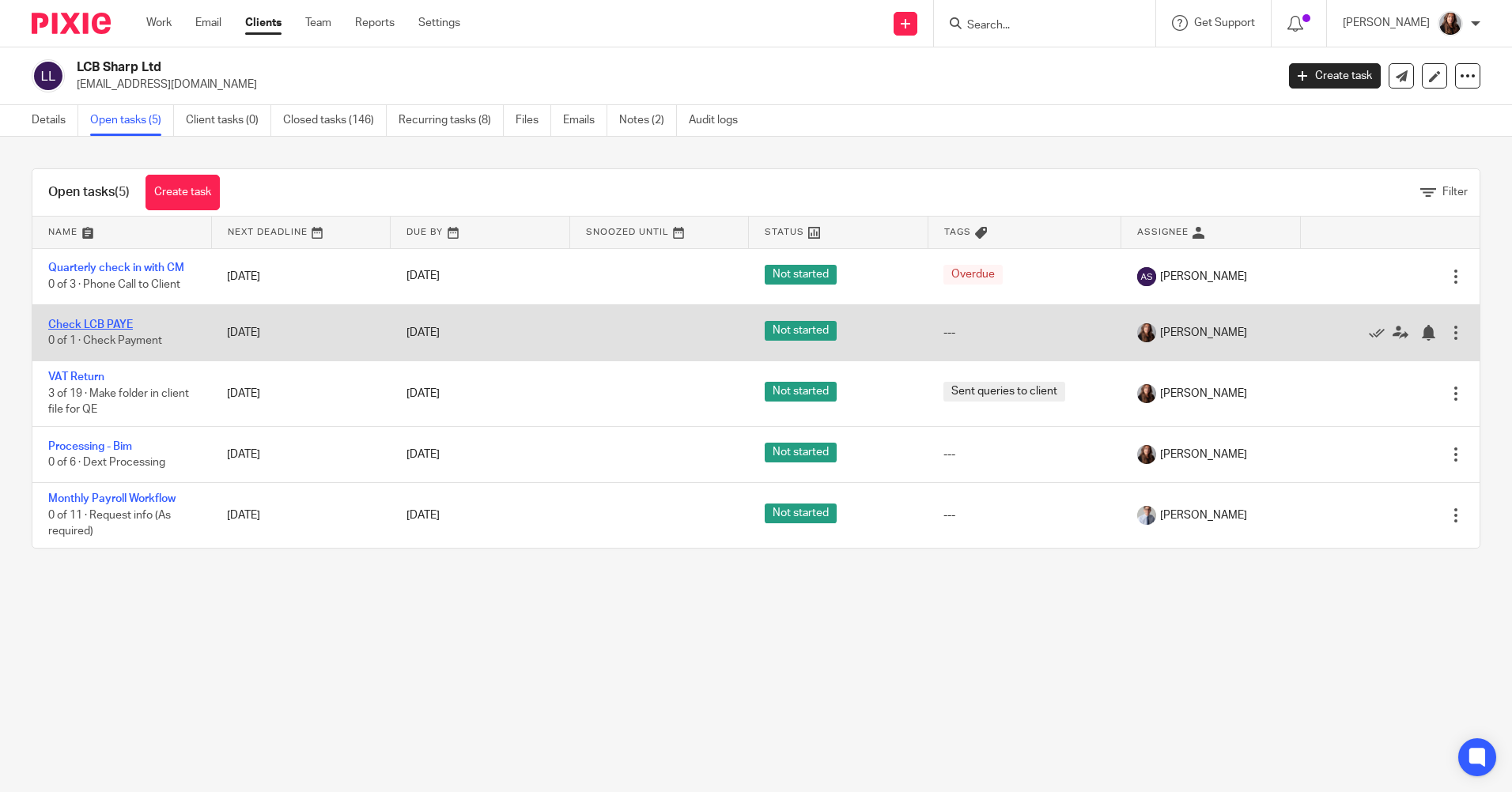
click at [111, 320] on link "Check LCB PAYE" at bounding box center [91, 324] width 85 height 11
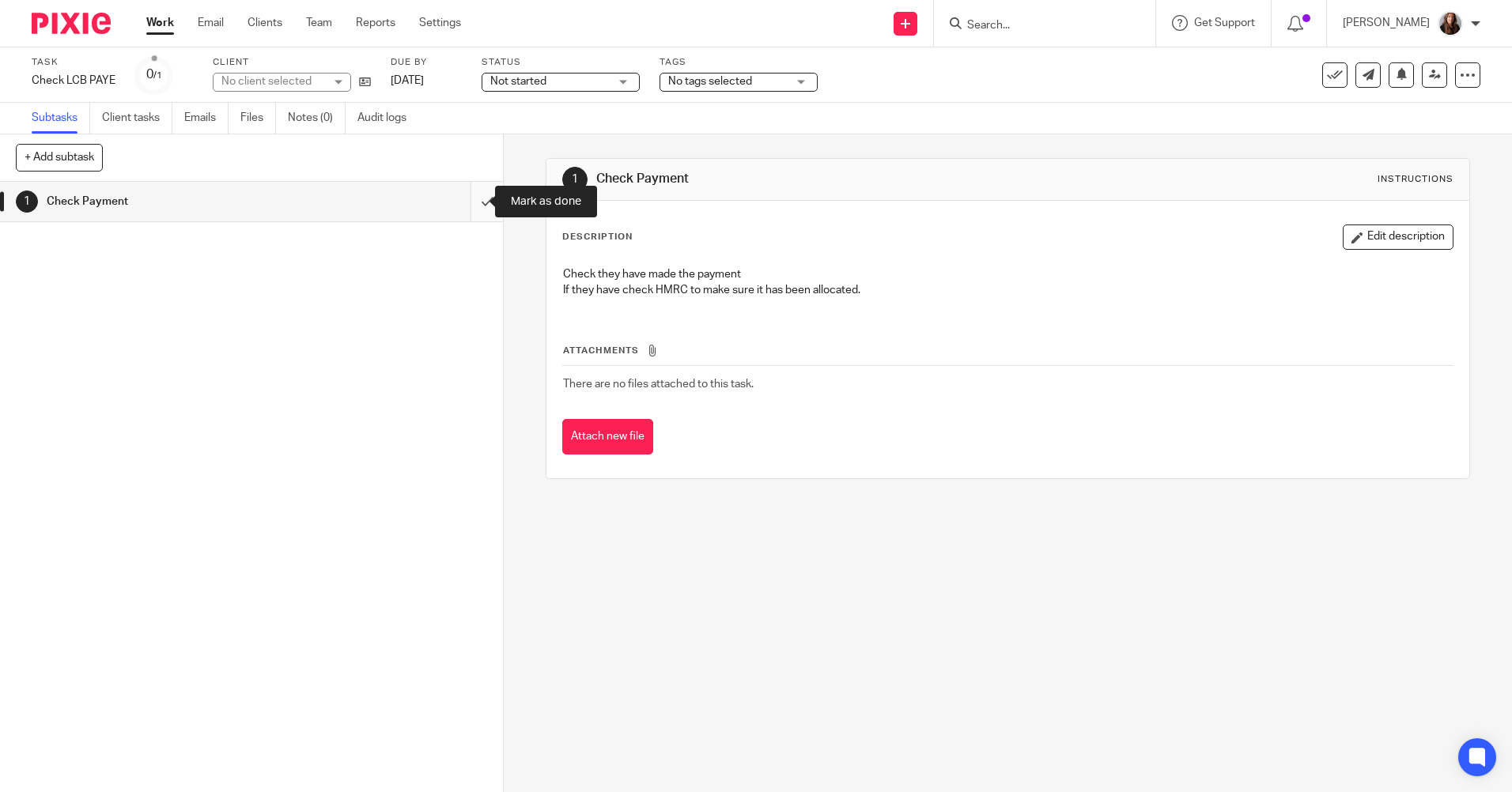
click at [474, 201] on input "submit" at bounding box center [251, 202] width 503 height 40
click at [165, 23] on link "Work" at bounding box center [159, 23] width 27 height 16
